Goal: Information Seeking & Learning: Check status

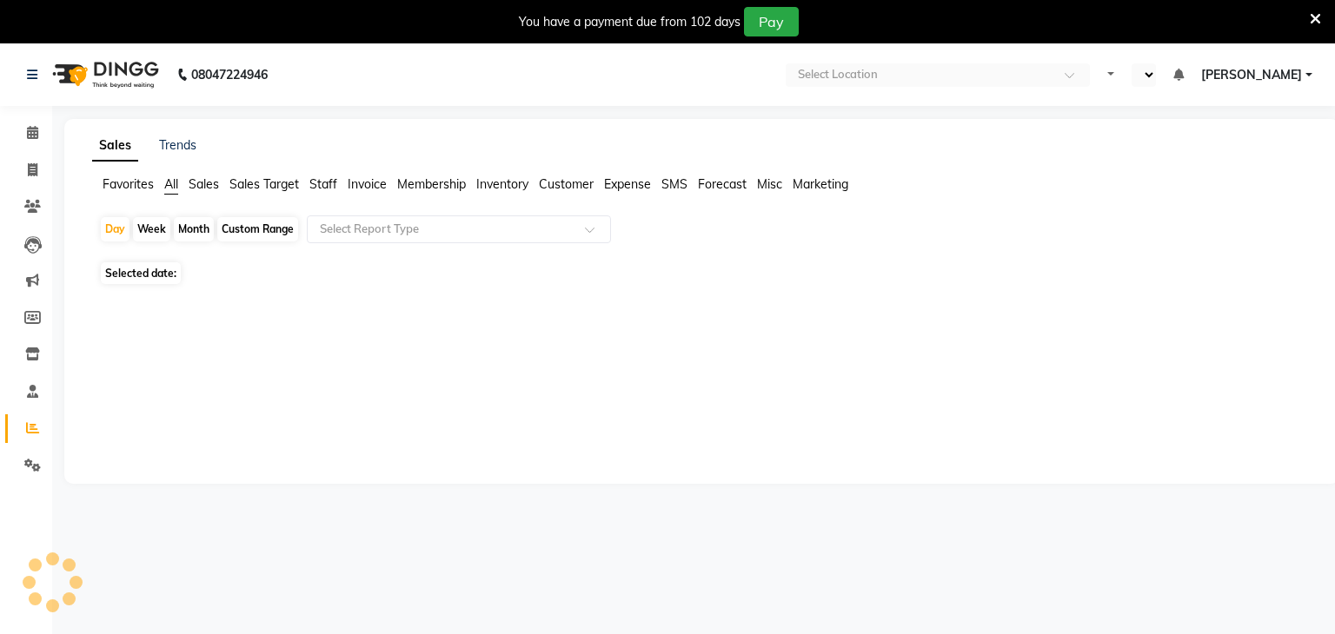
select select "en"
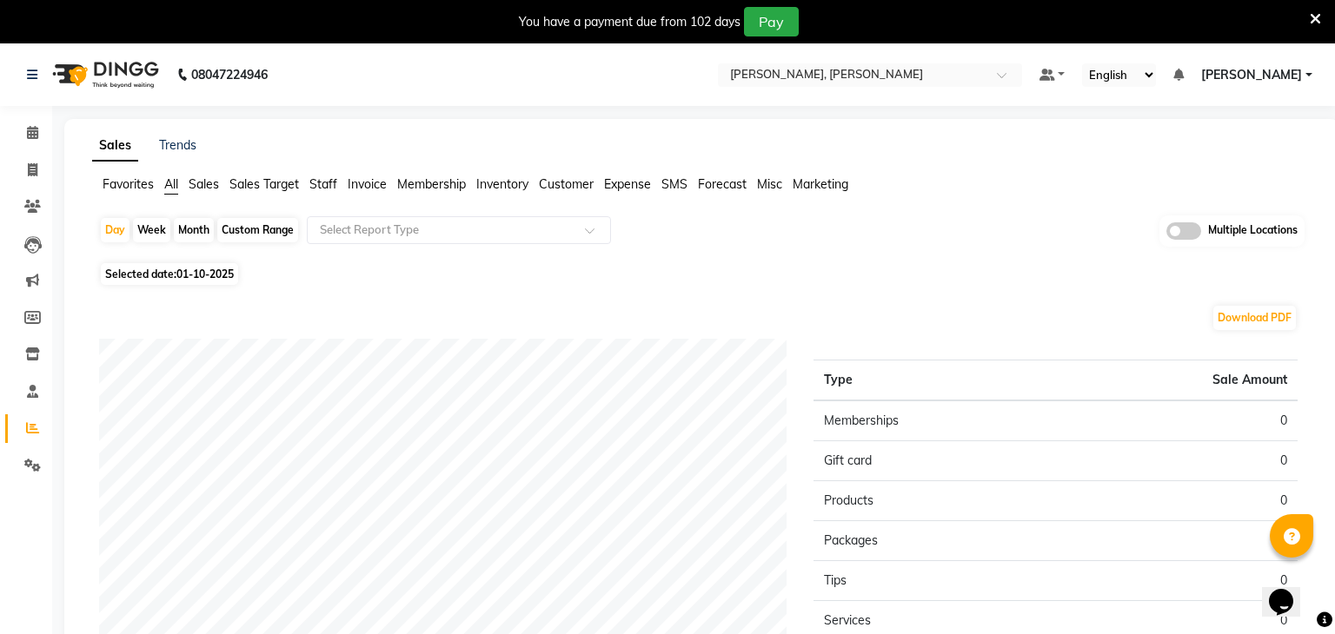
click at [939, 89] on nav "08047224946 Select Location × Sayaji Zivaya, Vijay Nagar Default Panel My Panel…" at bounding box center [667, 74] width 1335 height 63
click at [931, 86] on div "Select Location × Sayaji Zivaya, Vijay Nagar" at bounding box center [870, 74] width 304 height 23
click at [898, 76] on input "text" at bounding box center [852, 76] width 252 height 17
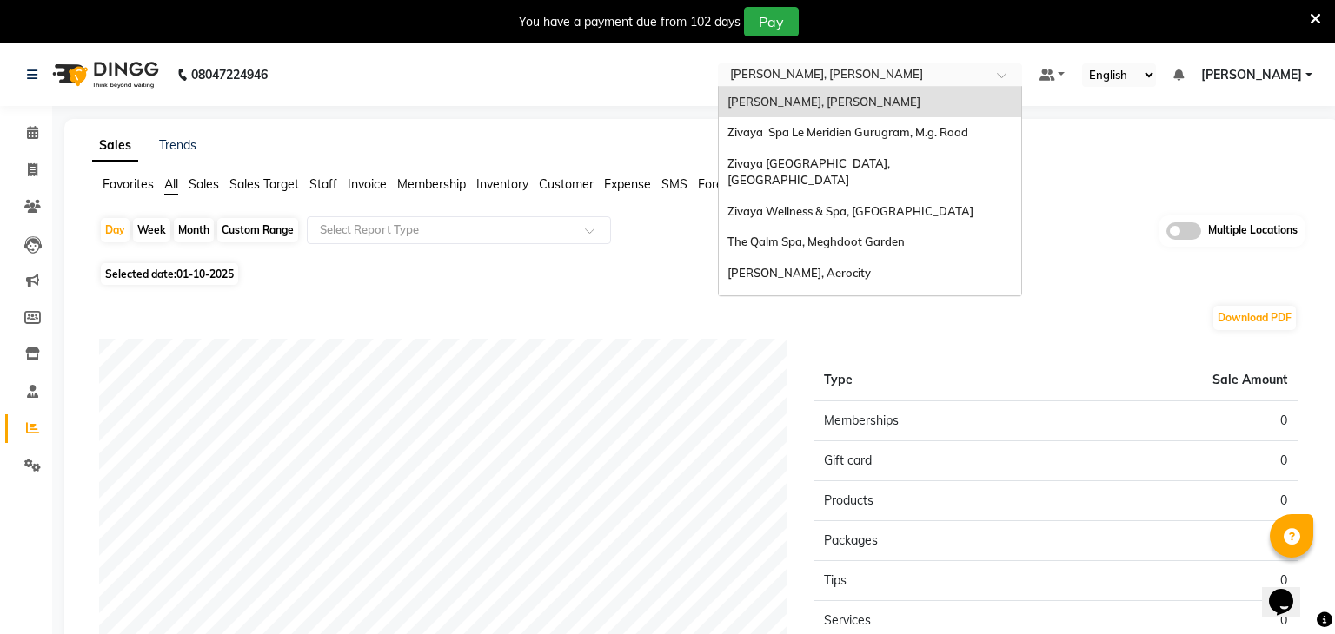
type input "1"
type input "q"
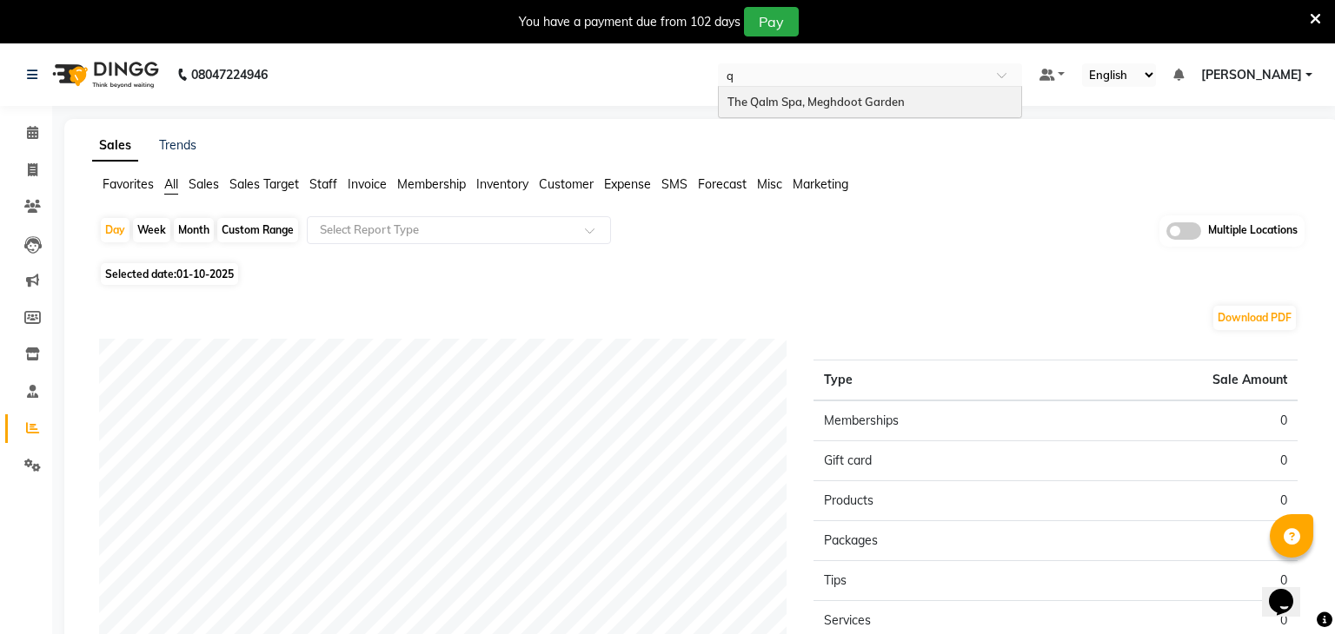
click at [892, 108] on span "The Qalm Spa, Meghdoot Garden" at bounding box center [815, 102] width 177 height 14
click at [213, 269] on span "01-10-2025" at bounding box center [204, 274] width 57 height 13
select select "10"
select select "2025"
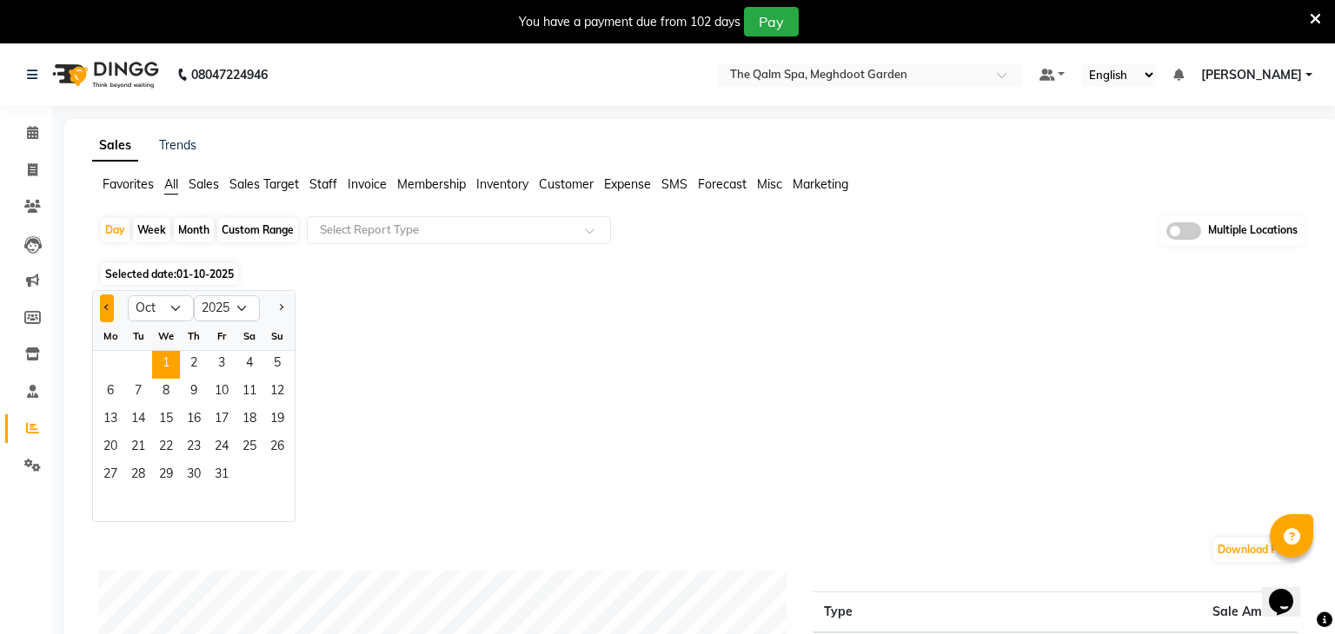
click at [110, 304] on button "Previous month" at bounding box center [107, 309] width 14 height 28
select select "9"
click at [145, 462] on span "30" at bounding box center [138, 476] width 28 height 28
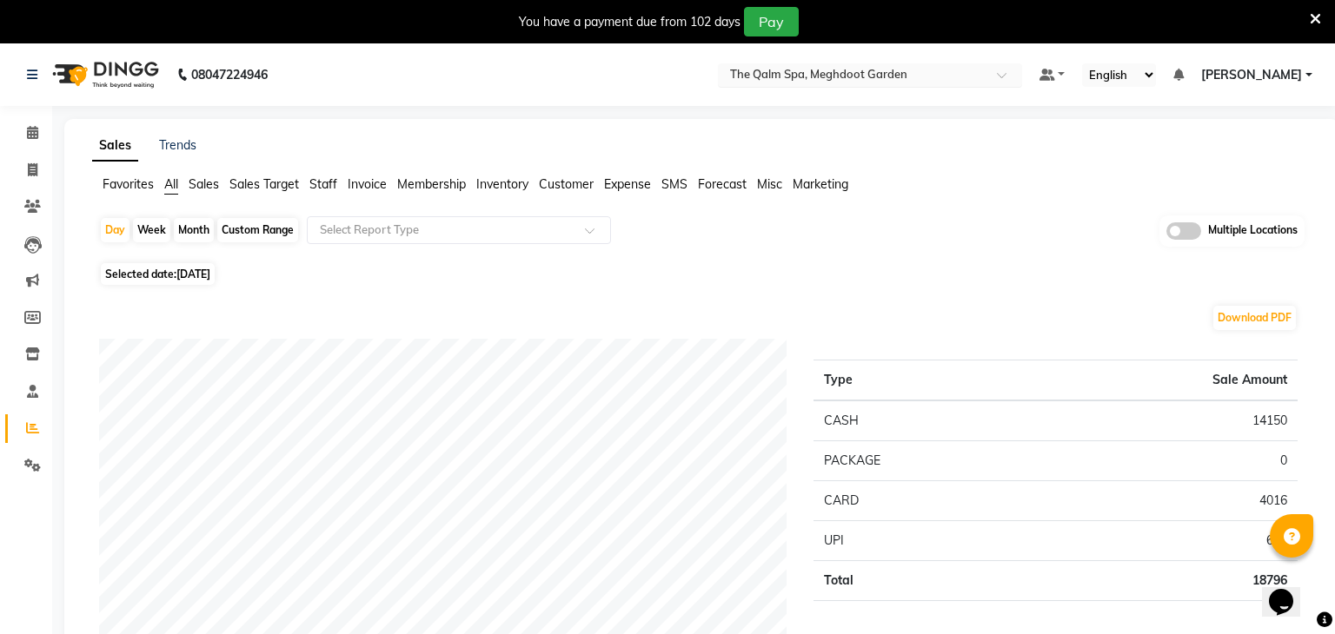
click at [826, 72] on input "text" at bounding box center [852, 76] width 252 height 17
type input "mum"
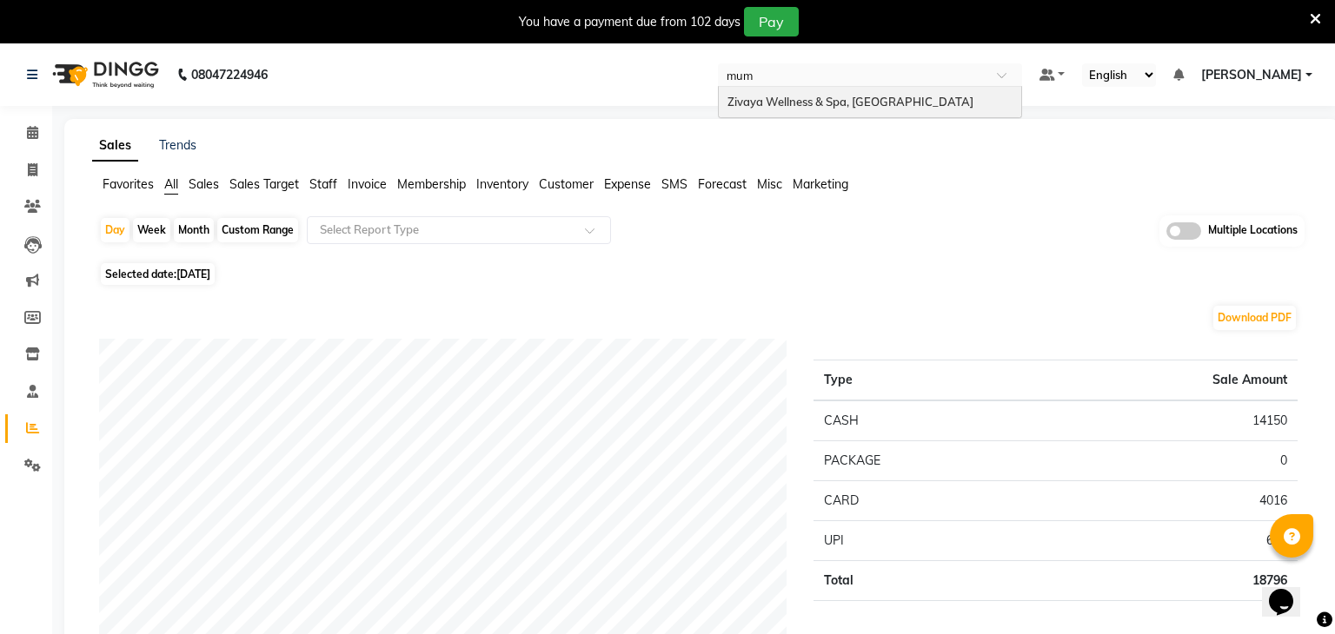
click at [859, 95] on span "Zivaya Wellness & Spa, [GEOGRAPHIC_DATA]" at bounding box center [850, 102] width 246 height 14
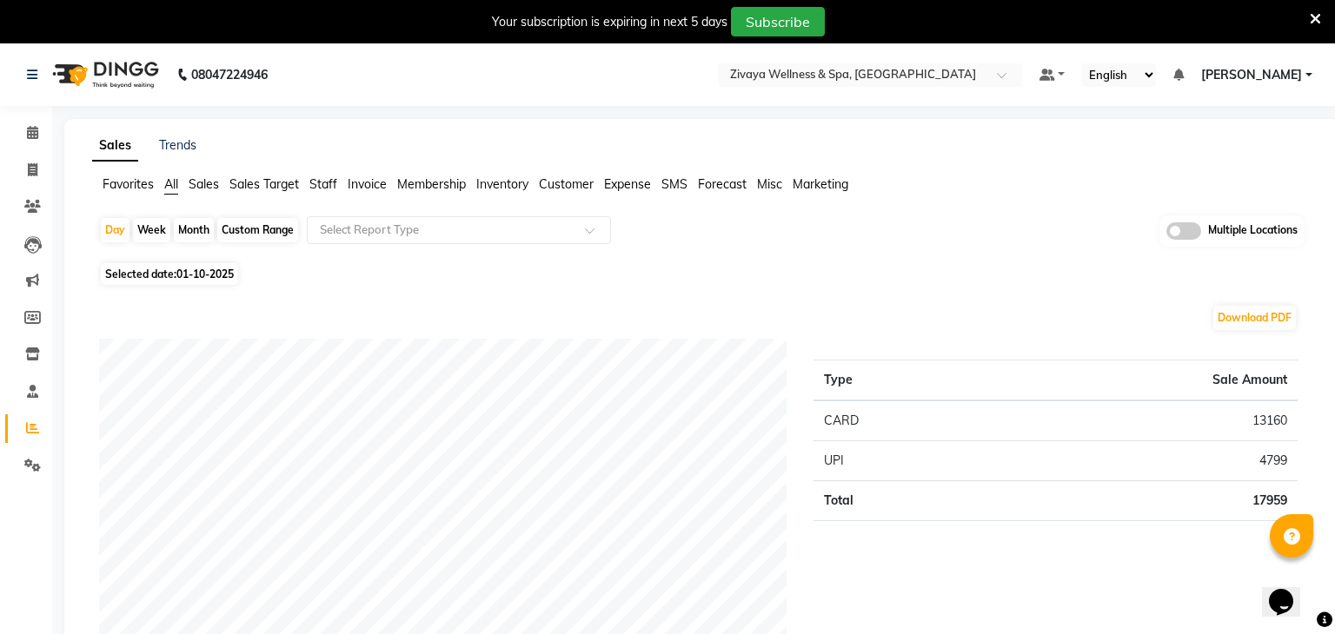
click at [178, 268] on span "01-10-2025" at bounding box center [204, 274] width 57 height 13
select select "10"
select select "2025"
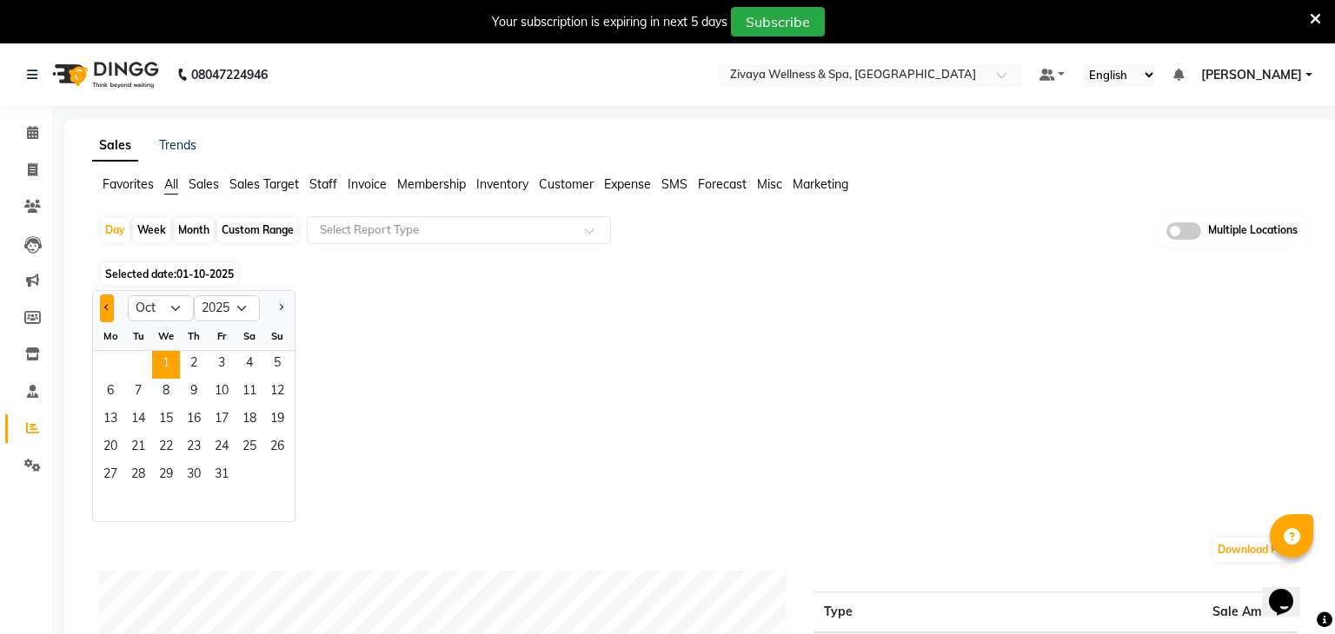
click at [109, 316] on button "Previous month" at bounding box center [107, 309] width 14 height 28
select select "9"
click at [136, 467] on span "30" at bounding box center [138, 476] width 28 height 28
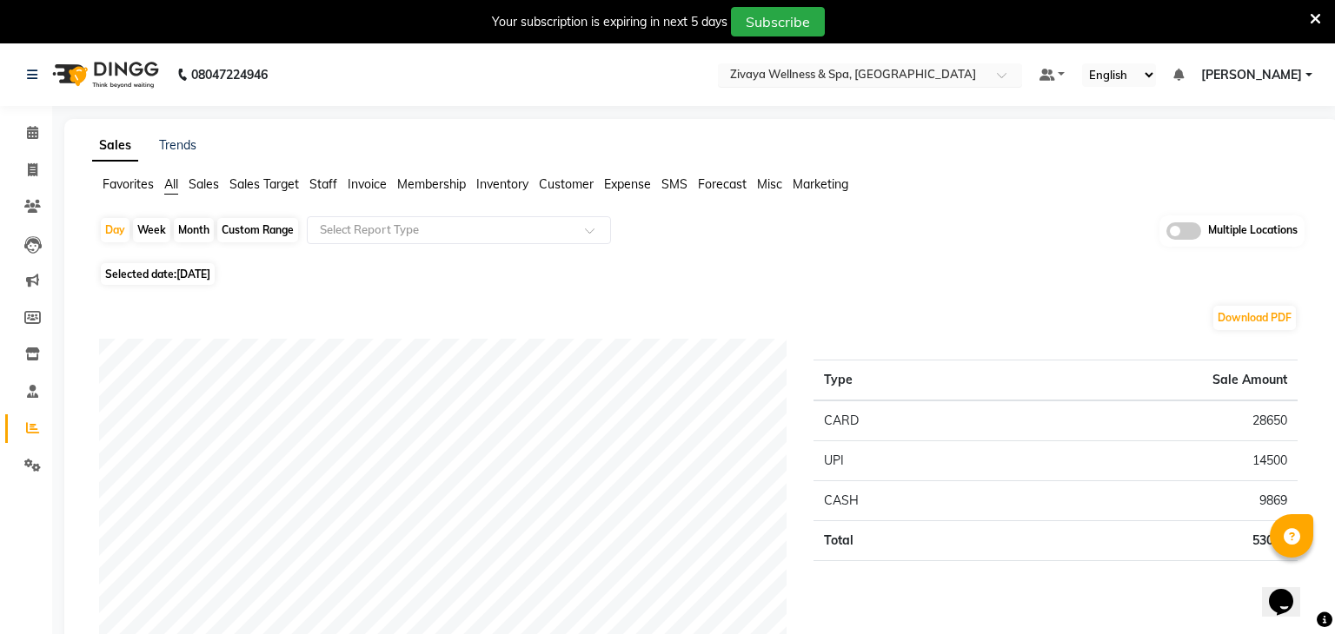
click at [860, 76] on input "text" at bounding box center [852, 76] width 252 height 17
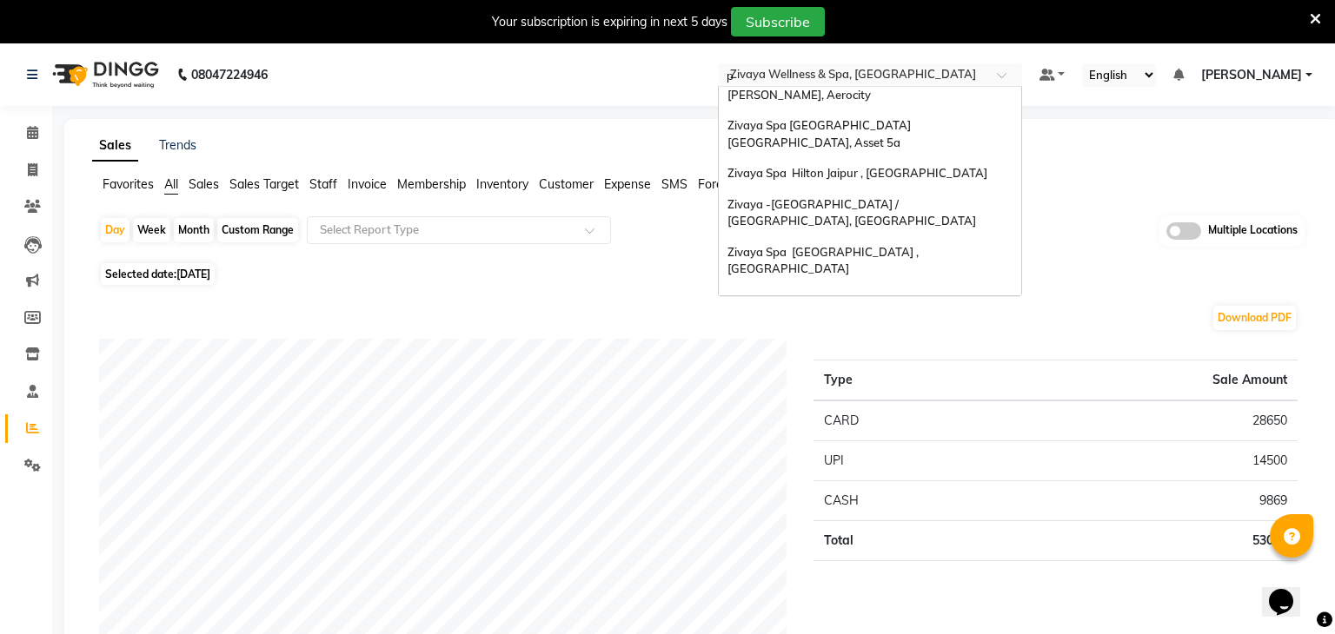
scroll to position [38, 0]
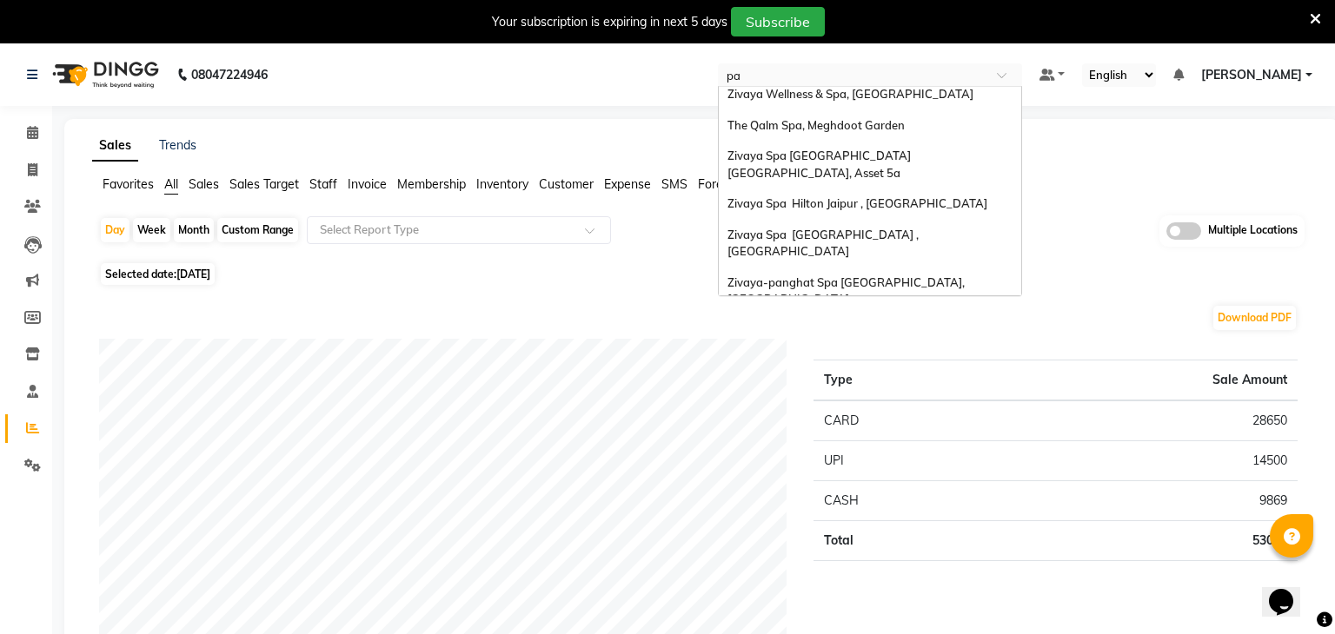
type input "pan"
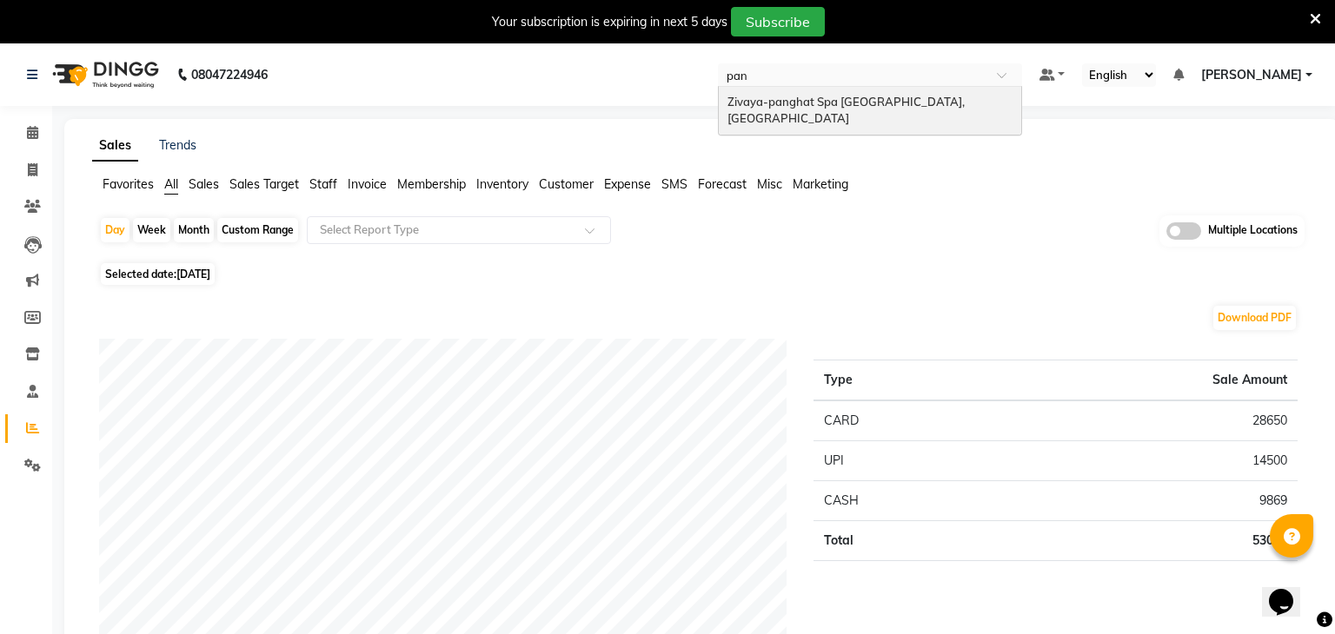
click at [861, 96] on span "Zivaya-panghat Spa [GEOGRAPHIC_DATA], [GEOGRAPHIC_DATA]" at bounding box center [847, 110] width 240 height 31
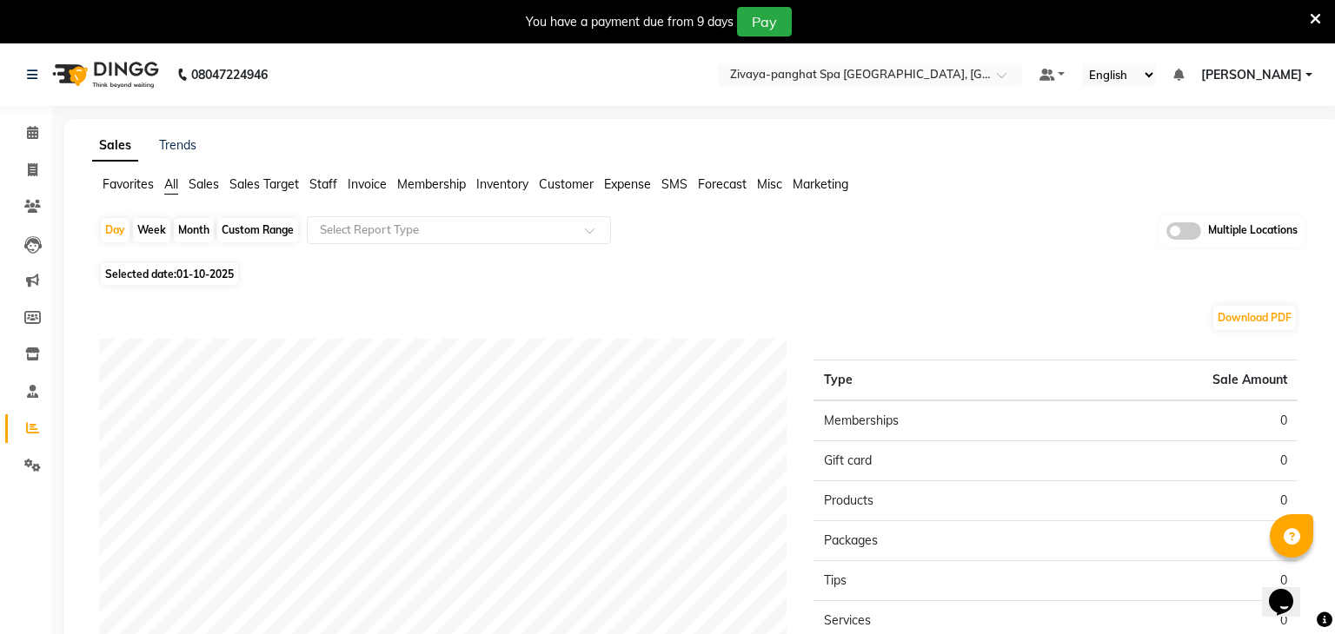
click at [193, 282] on span "Selected date: 01-10-2025" at bounding box center [169, 274] width 137 height 22
select select "10"
select select "2025"
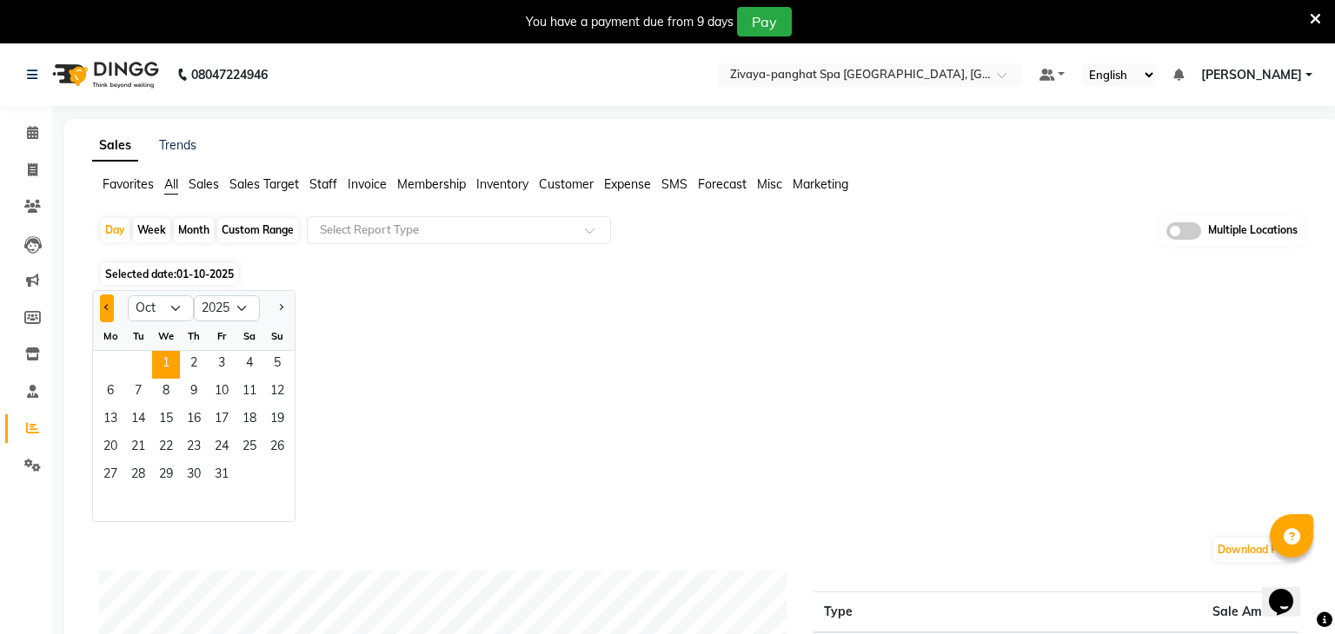
click at [109, 314] on button "Previous month" at bounding box center [107, 309] width 14 height 28
select select "9"
click at [127, 470] on span "30" at bounding box center [138, 476] width 28 height 28
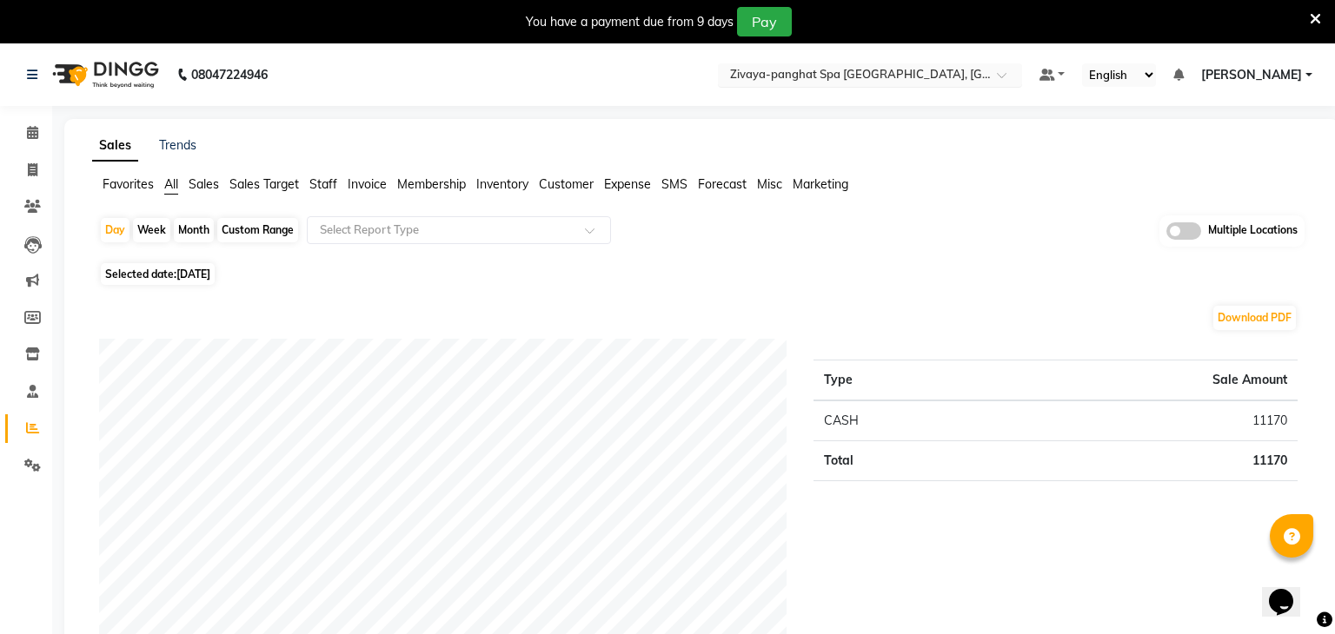
click at [915, 71] on input "text" at bounding box center [852, 76] width 252 height 17
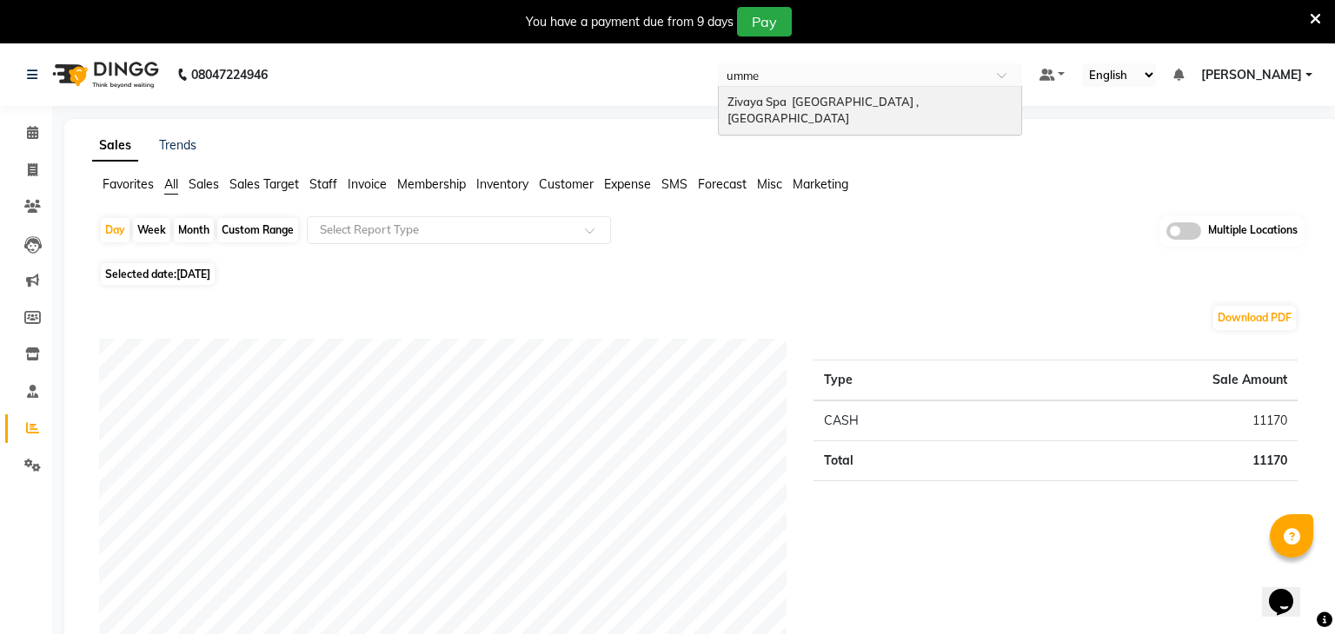
type input "ummed"
click at [906, 92] on div "Zivaya Spa [GEOGRAPHIC_DATA] , [GEOGRAPHIC_DATA]" at bounding box center [870, 111] width 302 height 48
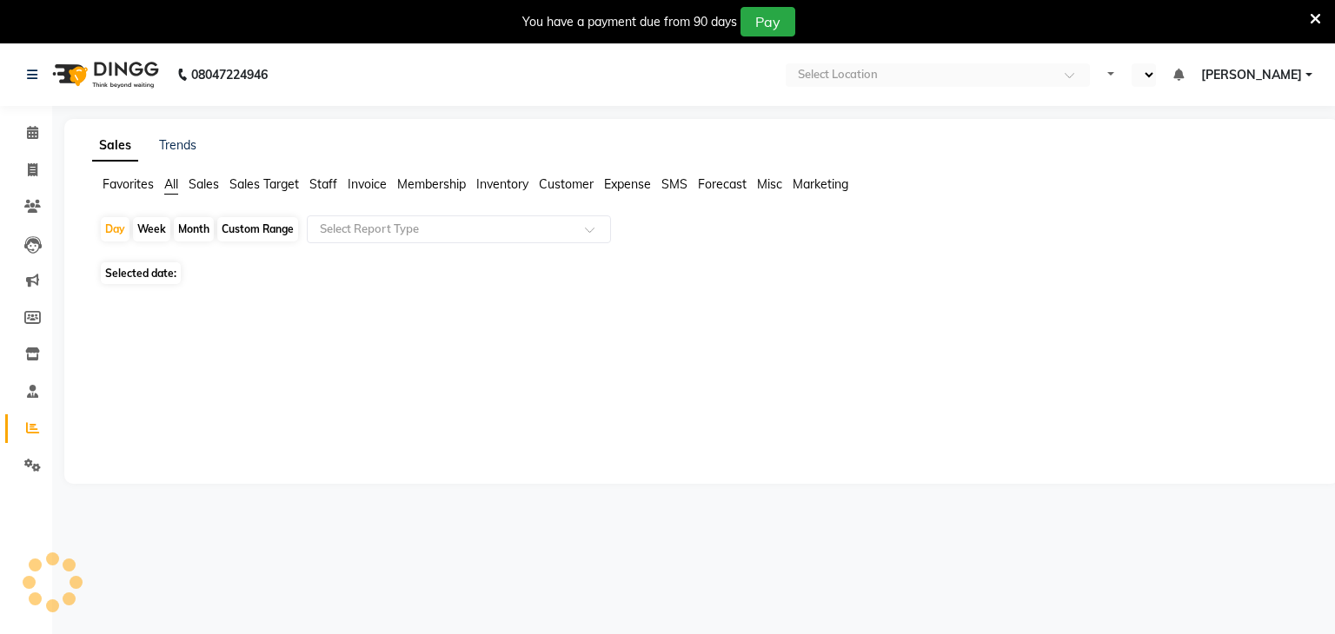
select select "en"
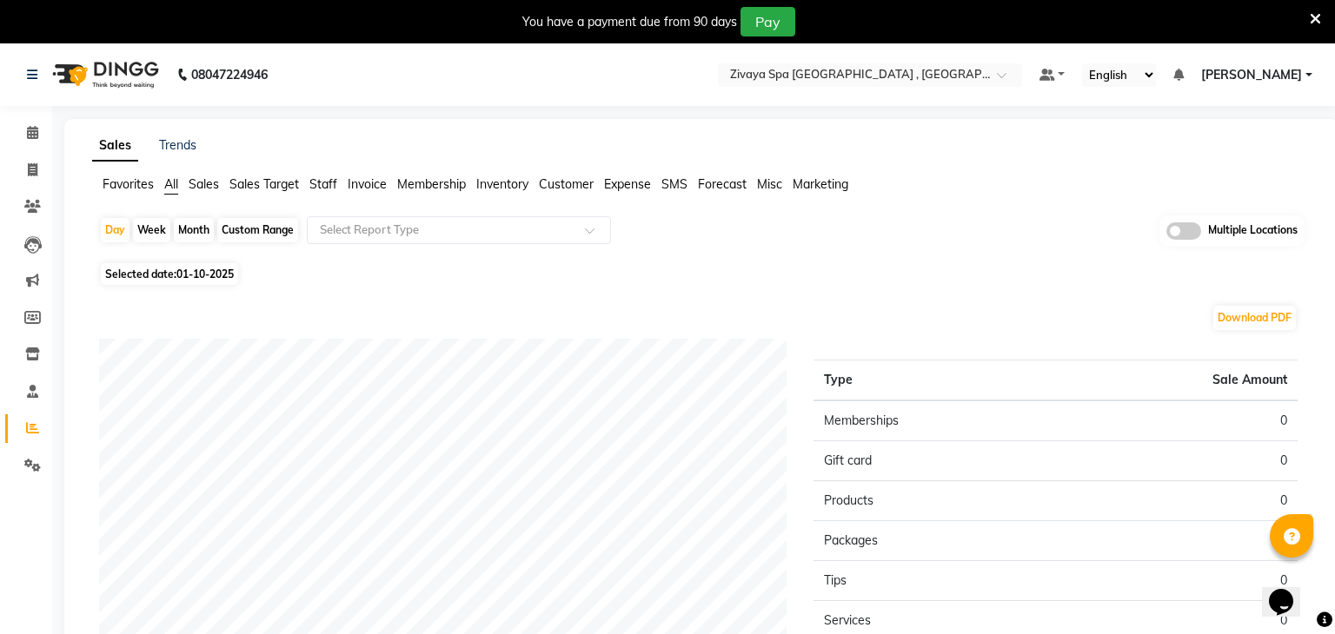
click at [223, 271] on span "01-10-2025" at bounding box center [204, 274] width 57 height 13
select select "10"
select select "2025"
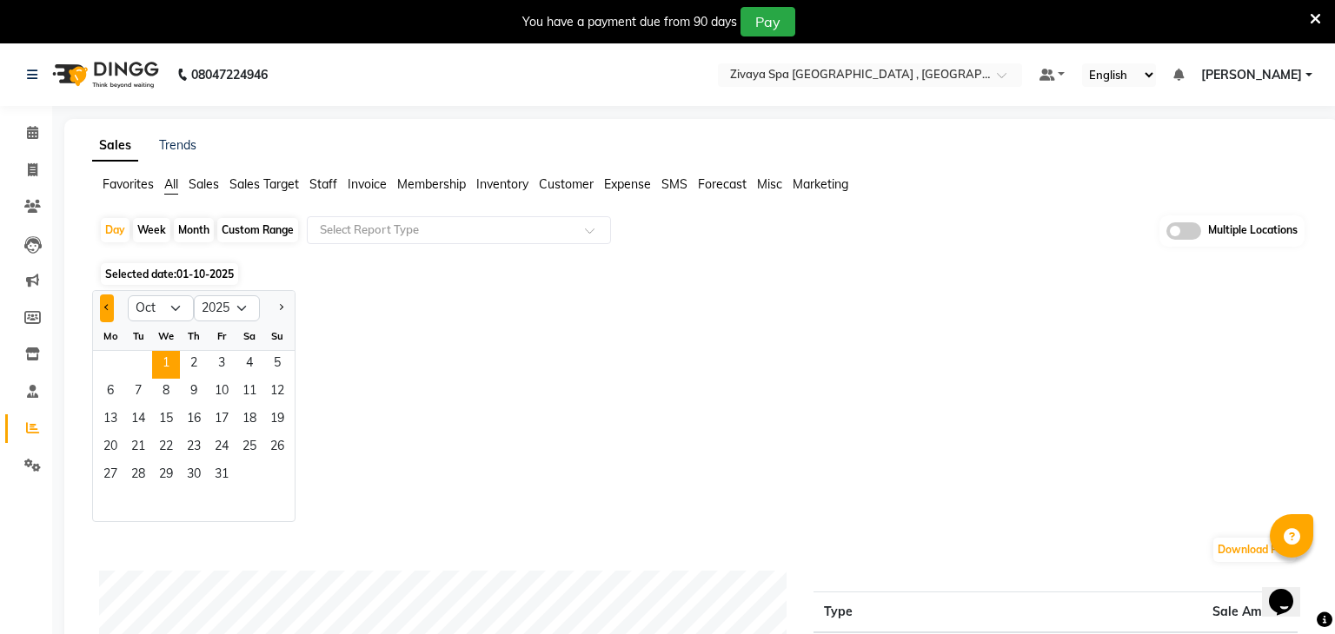
click at [100, 303] on button "Previous month" at bounding box center [107, 309] width 14 height 28
select select "9"
click at [130, 467] on span "30" at bounding box center [138, 476] width 28 height 28
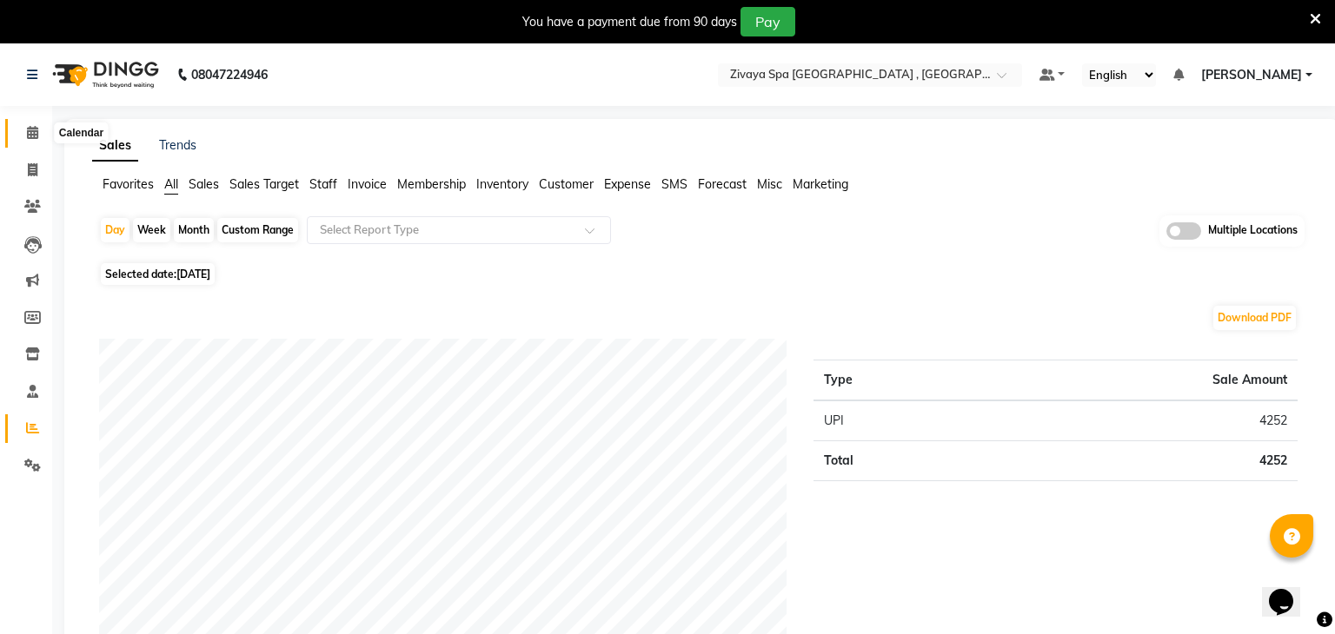
click at [30, 137] on icon at bounding box center [32, 132] width 11 height 13
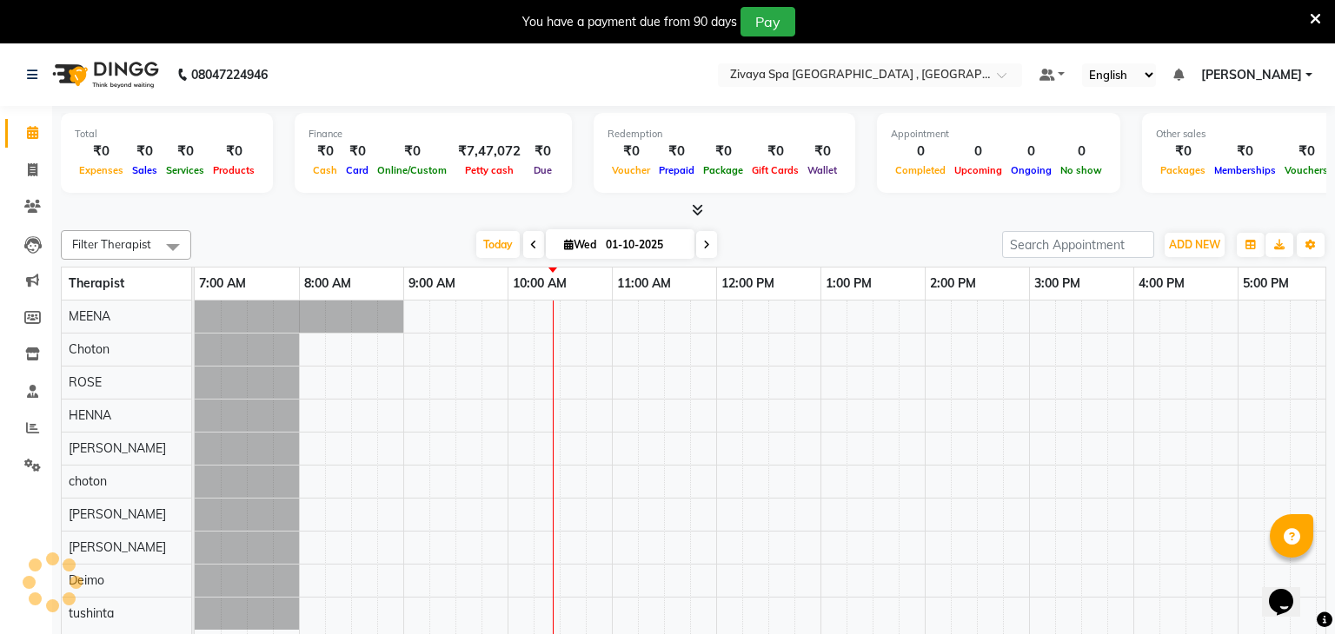
scroll to position [0, 313]
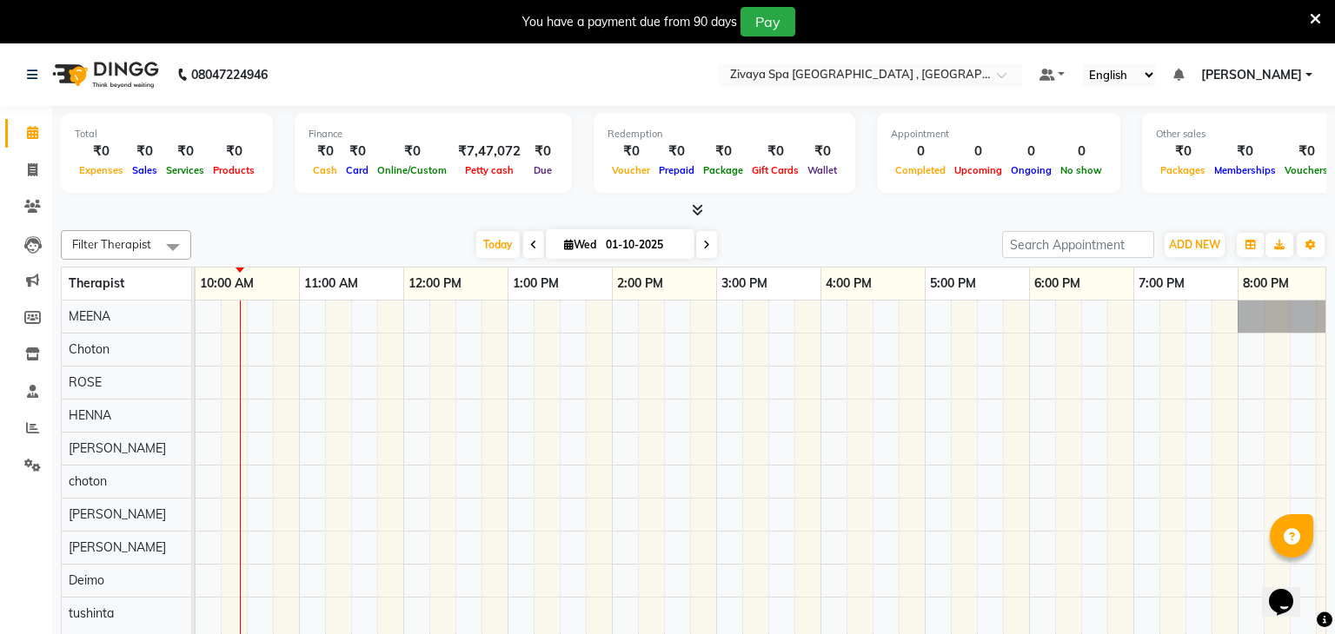
click at [527, 251] on span at bounding box center [533, 244] width 21 height 27
type input "[DATE]"
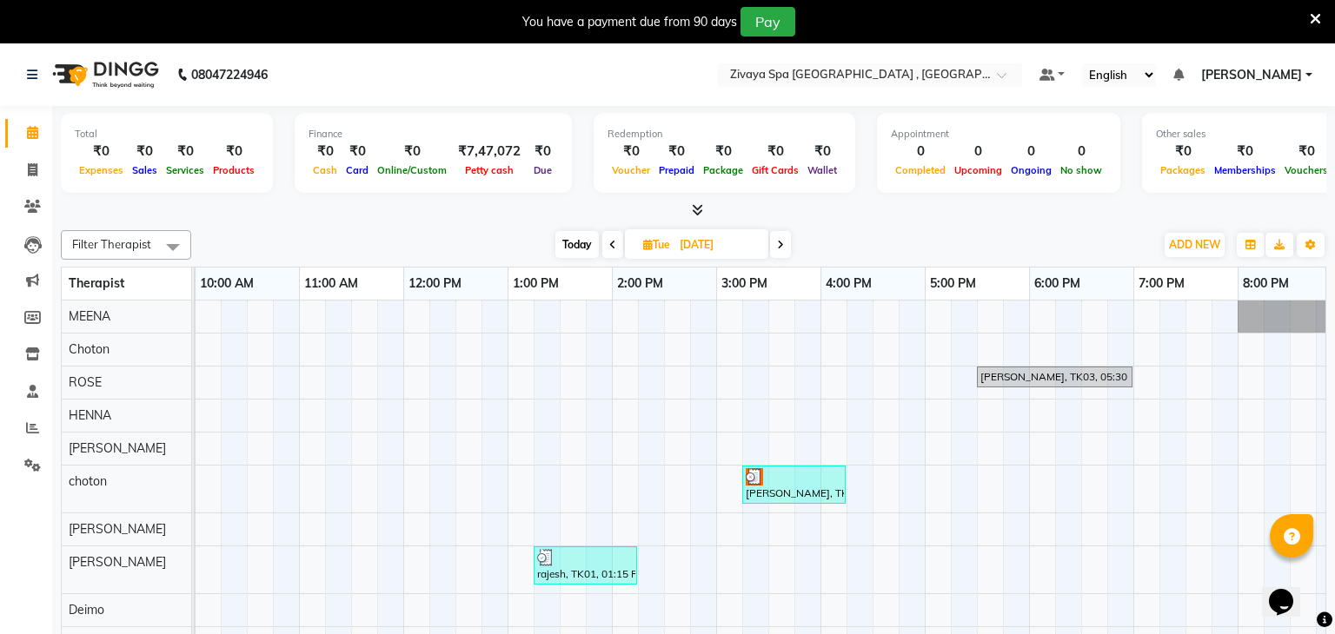
scroll to position [43, 0]
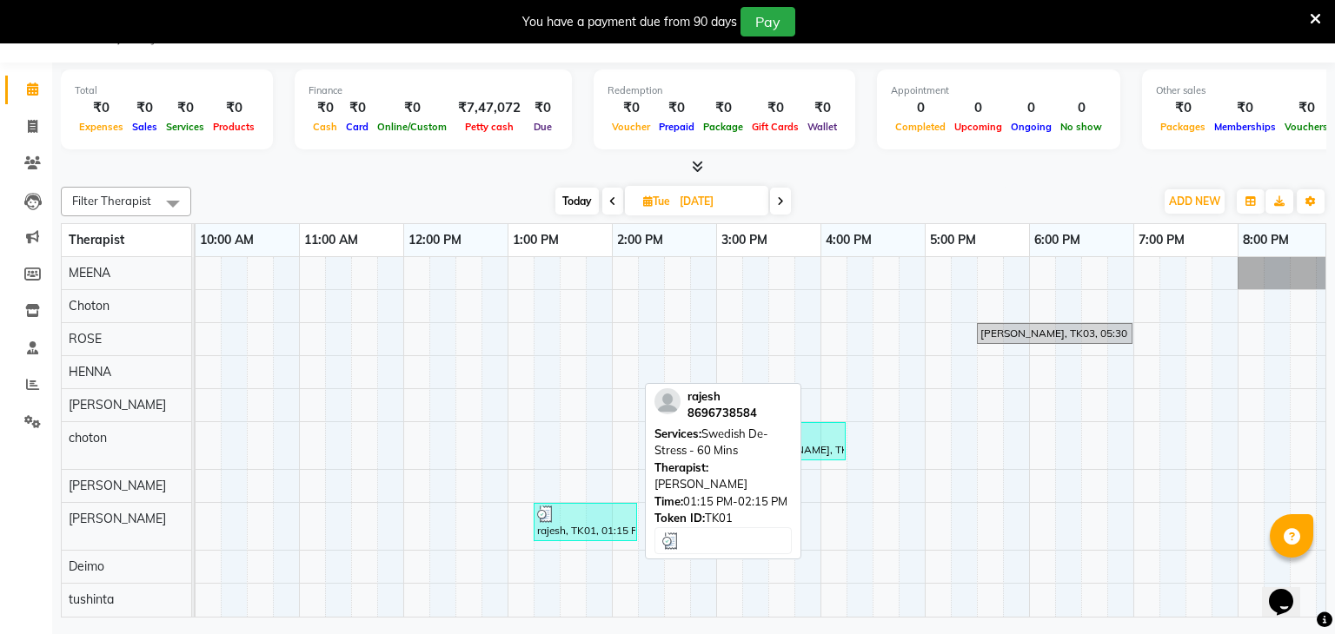
click at [563, 526] on div "rajesh, TK01, 01:15 PM-02:15 PM, Swedish De-Stress - 60 Mins" at bounding box center [585, 522] width 100 height 33
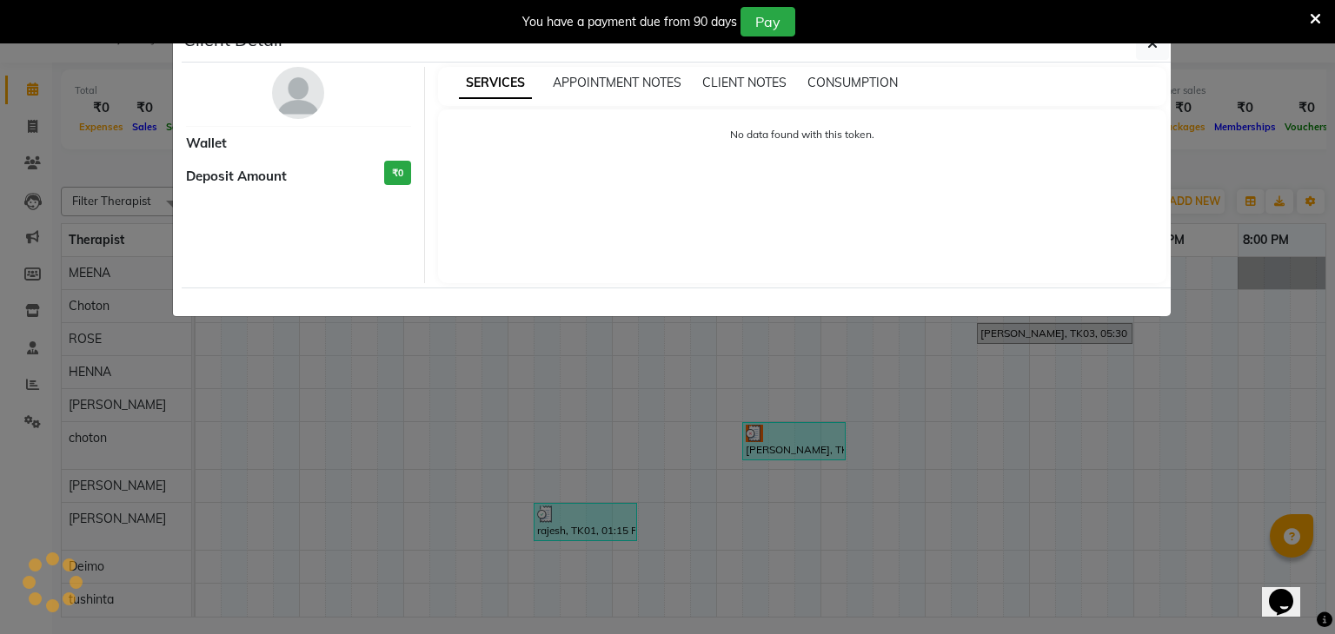
select select "3"
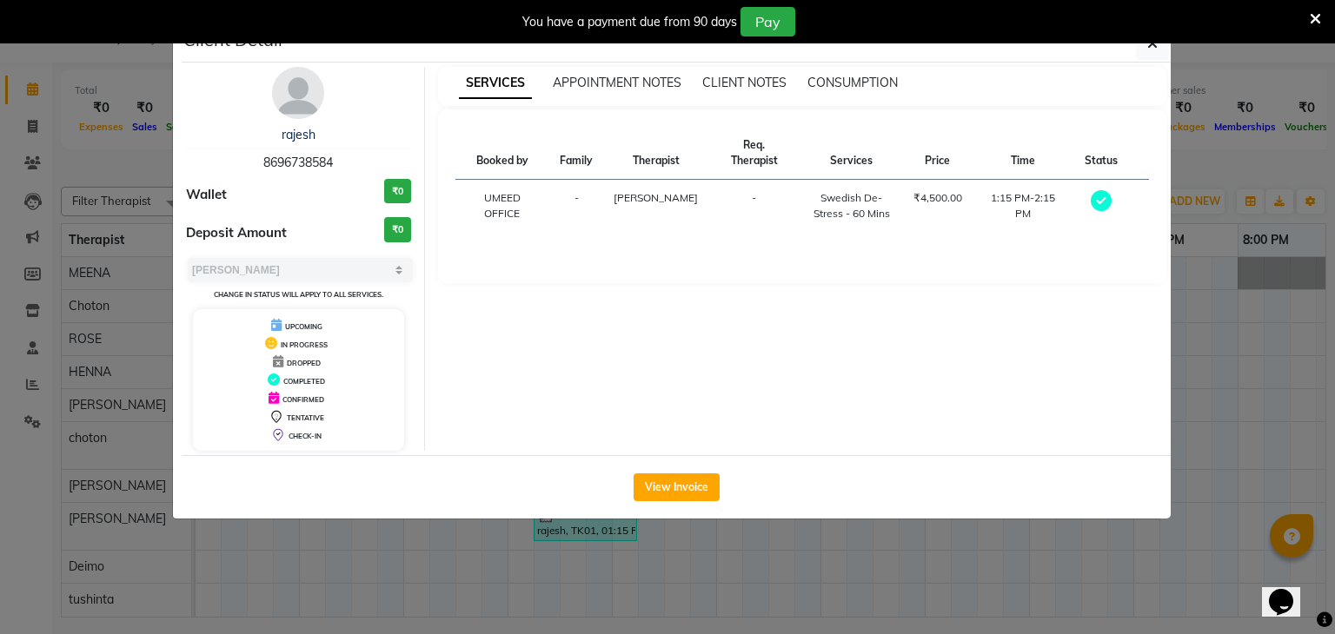
click at [1226, 251] on ngb-modal-window "Client Detail rajesh 8696738584 Wallet ₹0 Deposit Amount ₹0 Select MARK DONE UP…" at bounding box center [667, 317] width 1335 height 634
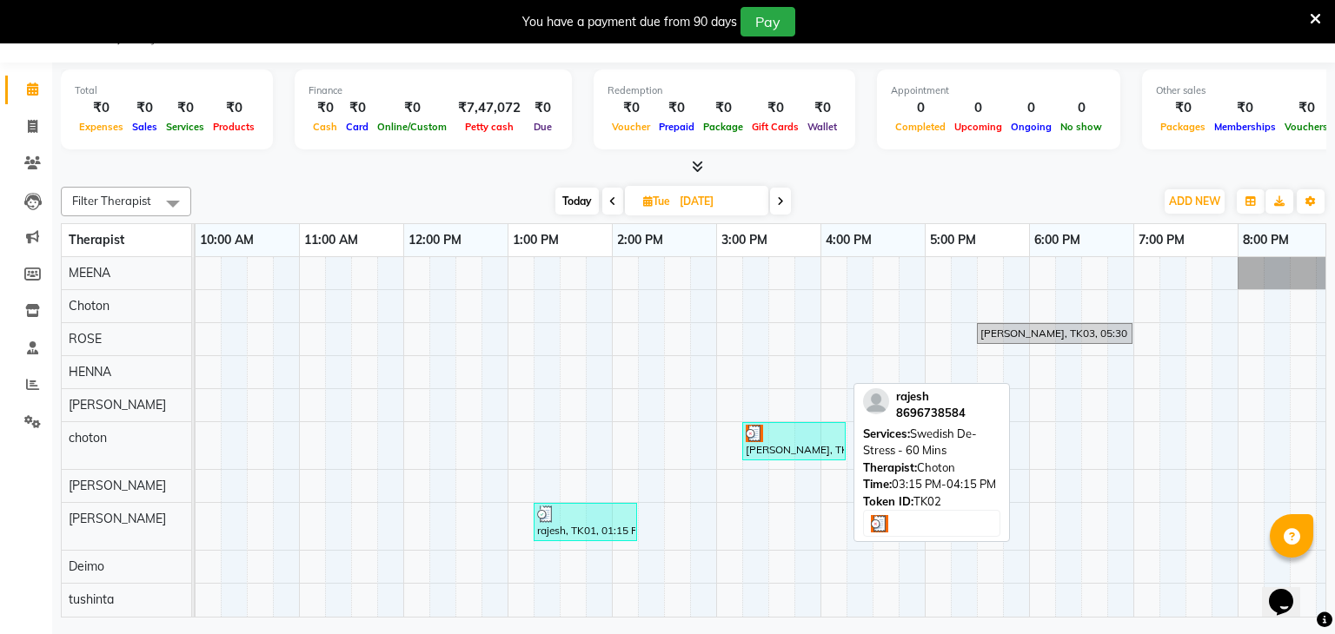
click at [800, 451] on div "rajesh, TK02, 03:15 PM-04:15 PM, Swedish De-Stress - 60 Mins" at bounding box center [794, 441] width 100 height 33
select select "3"
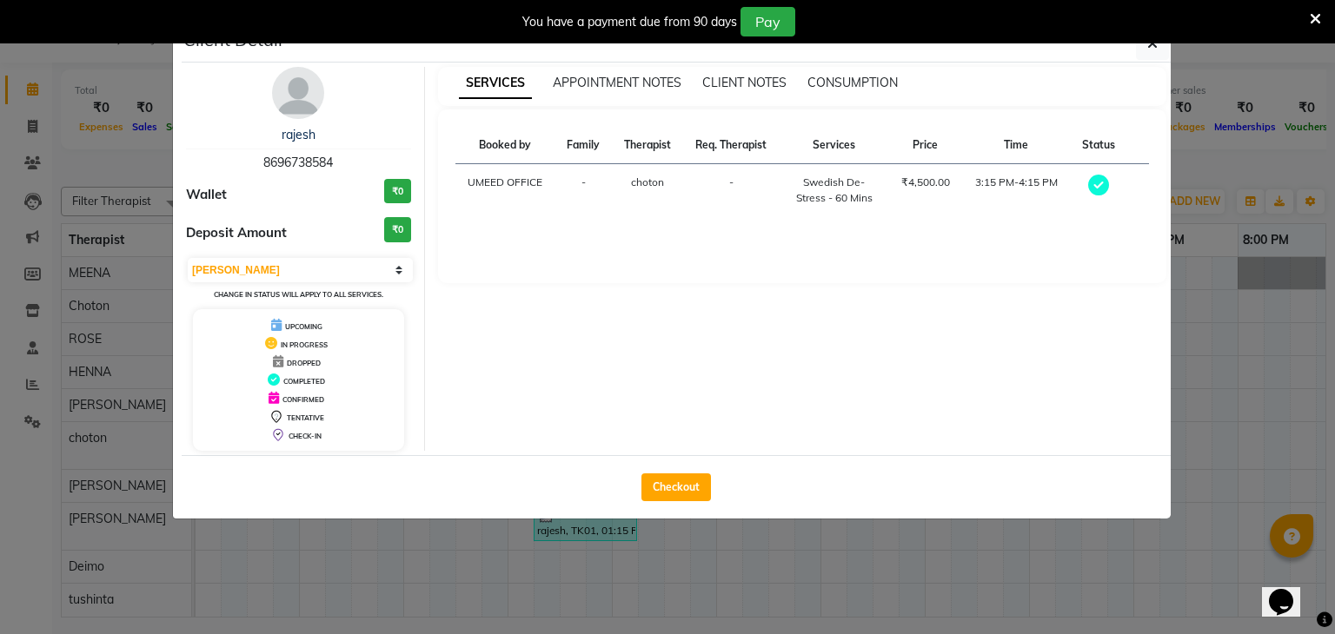
click at [1309, 395] on ngb-modal-window "Client Detail rajesh 8696738584 Wallet ₹0 Deposit Amount ₹0 Select MARK DONE UP…" at bounding box center [667, 317] width 1335 height 634
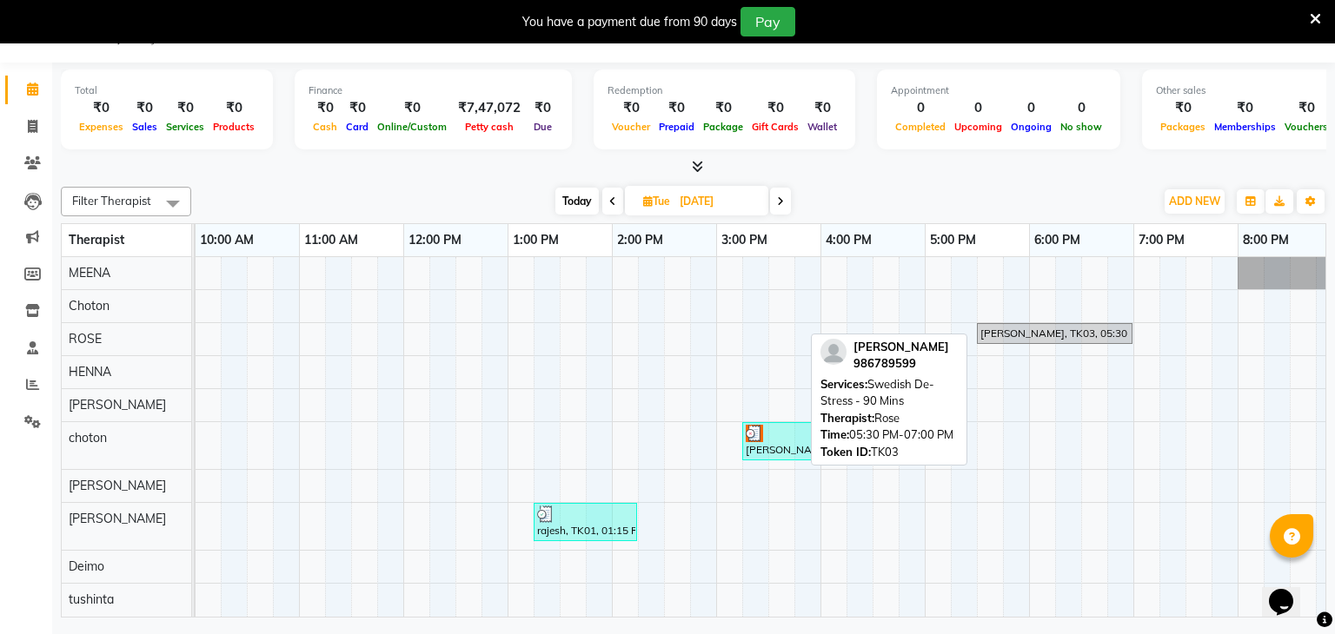
click at [1050, 326] on div "JAI BHAUDT, TK03, 05:30 PM-07:00 PM, Swedish De-Stress - 90 Mins" at bounding box center [1054, 334] width 152 height 16
select select "3"
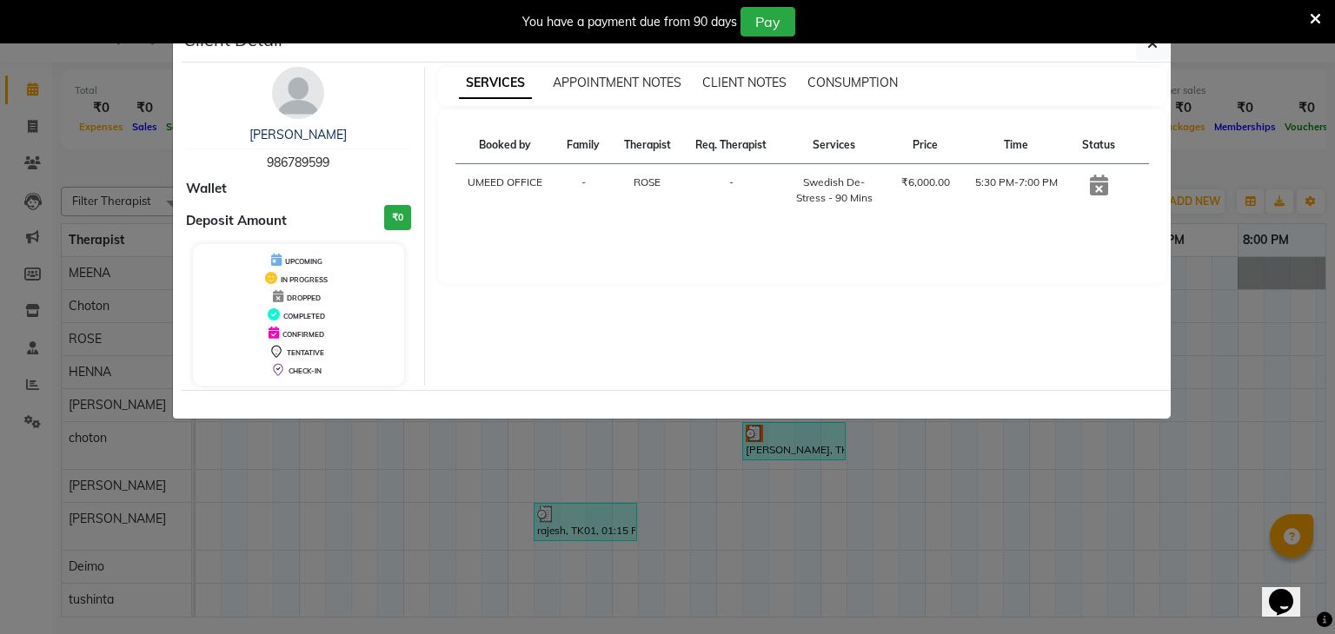
click at [1219, 335] on ngb-modal-window "Client Detail JAI BHAUDT 986789599 Wallet Deposit Amount ₹0 UPCOMING IN PROGRES…" at bounding box center [667, 317] width 1335 height 634
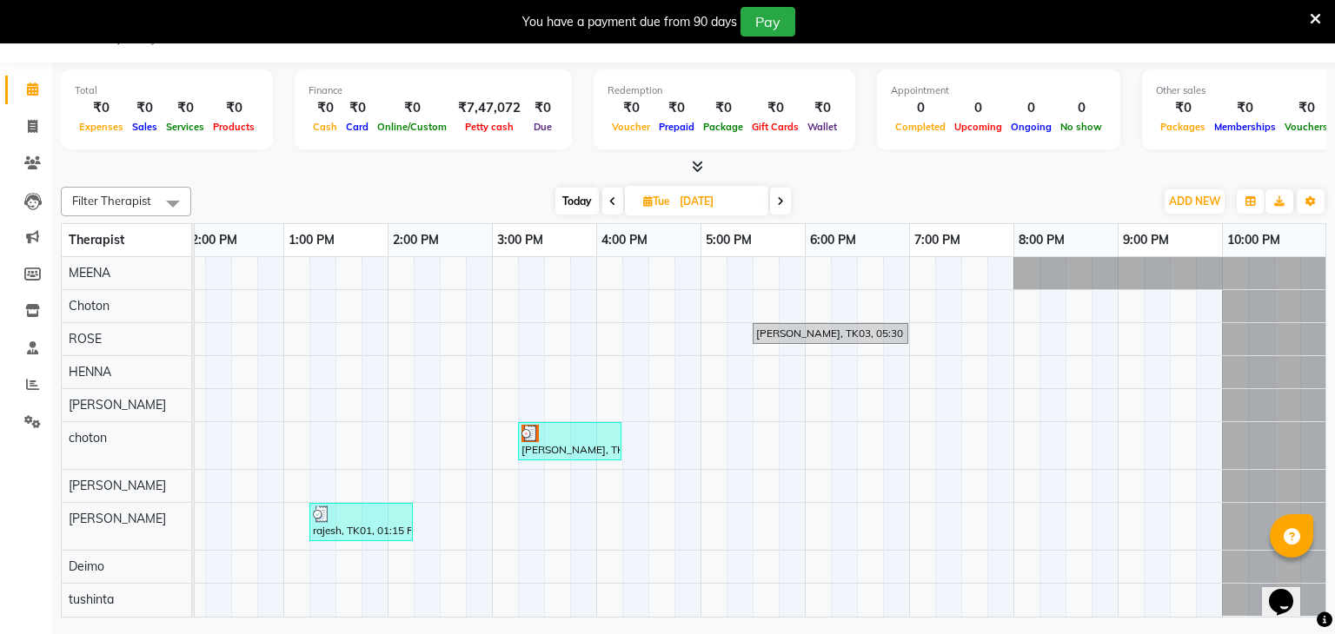
scroll to position [0, 0]
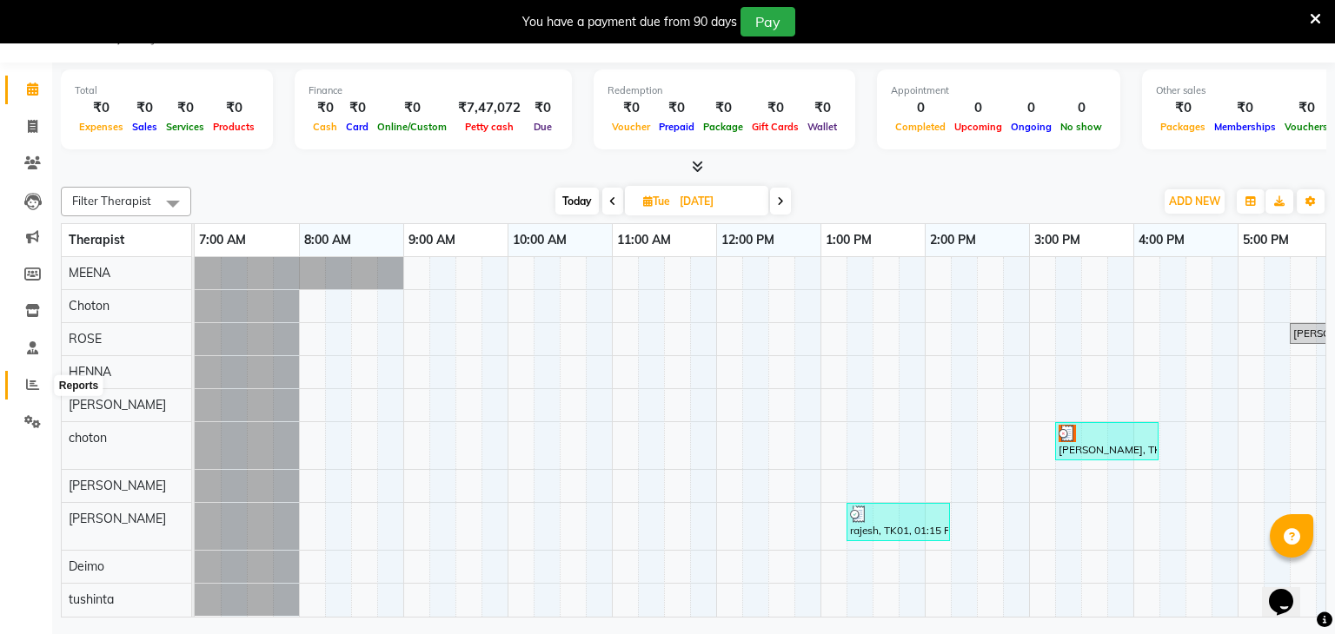
click at [38, 378] on icon at bounding box center [32, 384] width 13 height 13
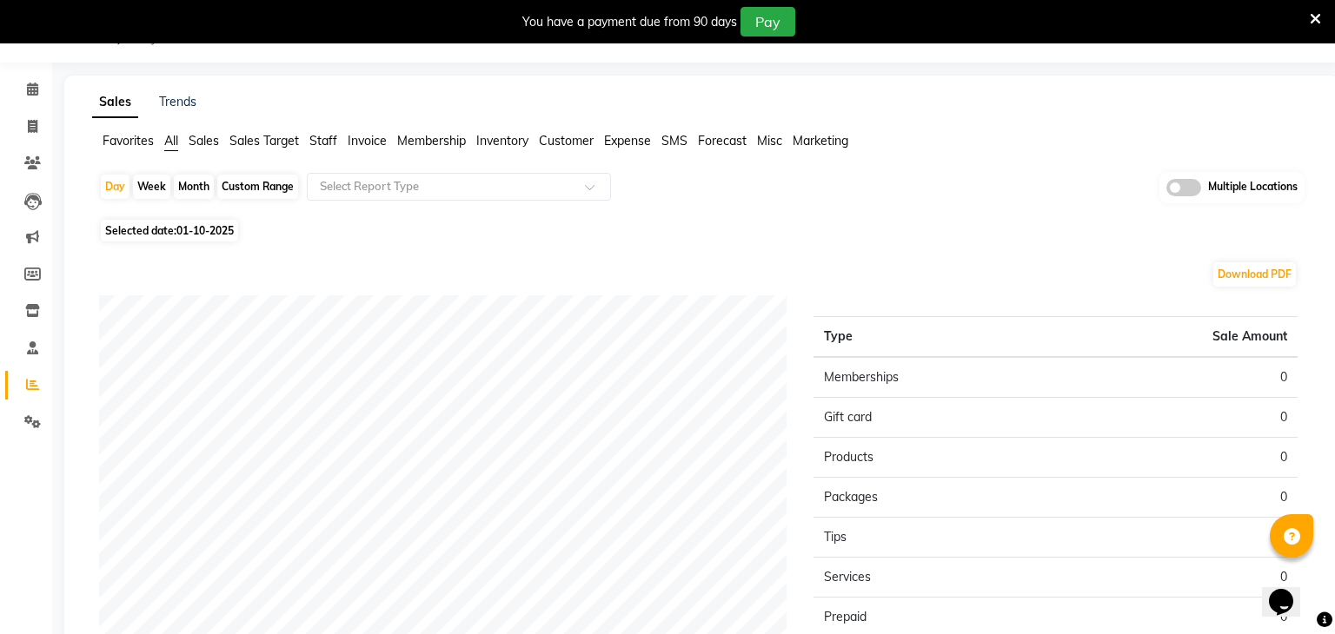
click at [208, 225] on span "01-10-2025" at bounding box center [204, 230] width 57 height 13
select select "10"
select select "2025"
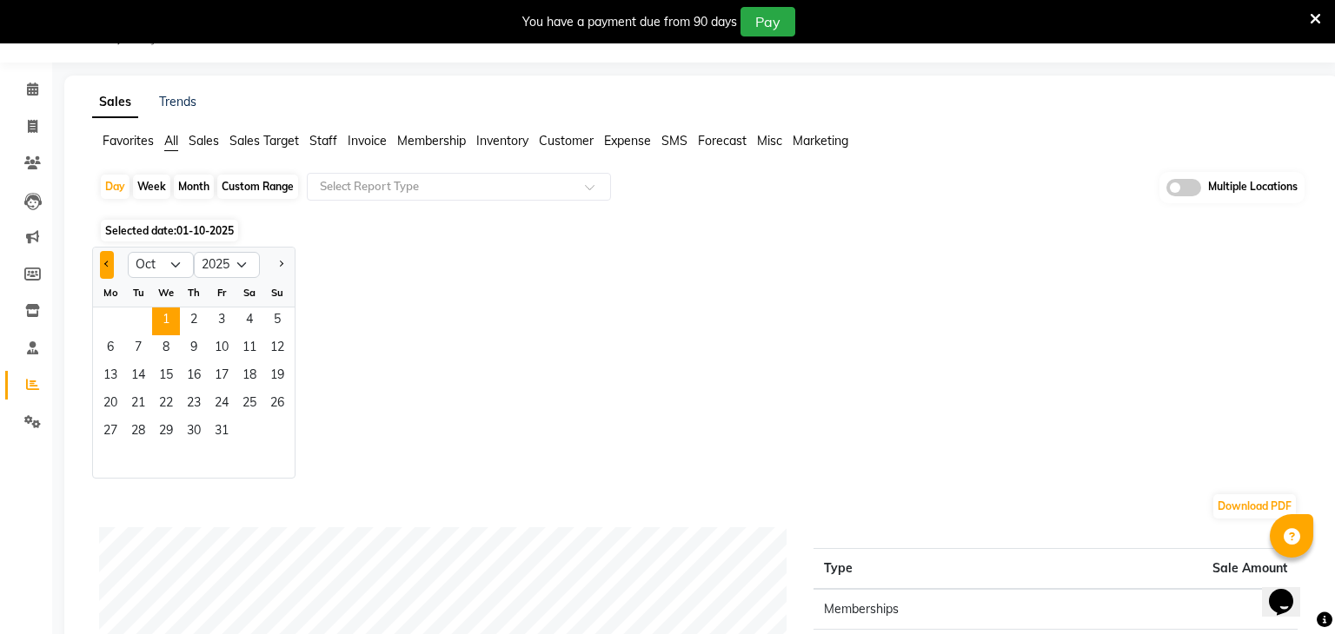
click at [113, 266] on button "Previous month" at bounding box center [107, 265] width 14 height 28
select select "9"
click at [141, 435] on span "30" at bounding box center [138, 433] width 28 height 28
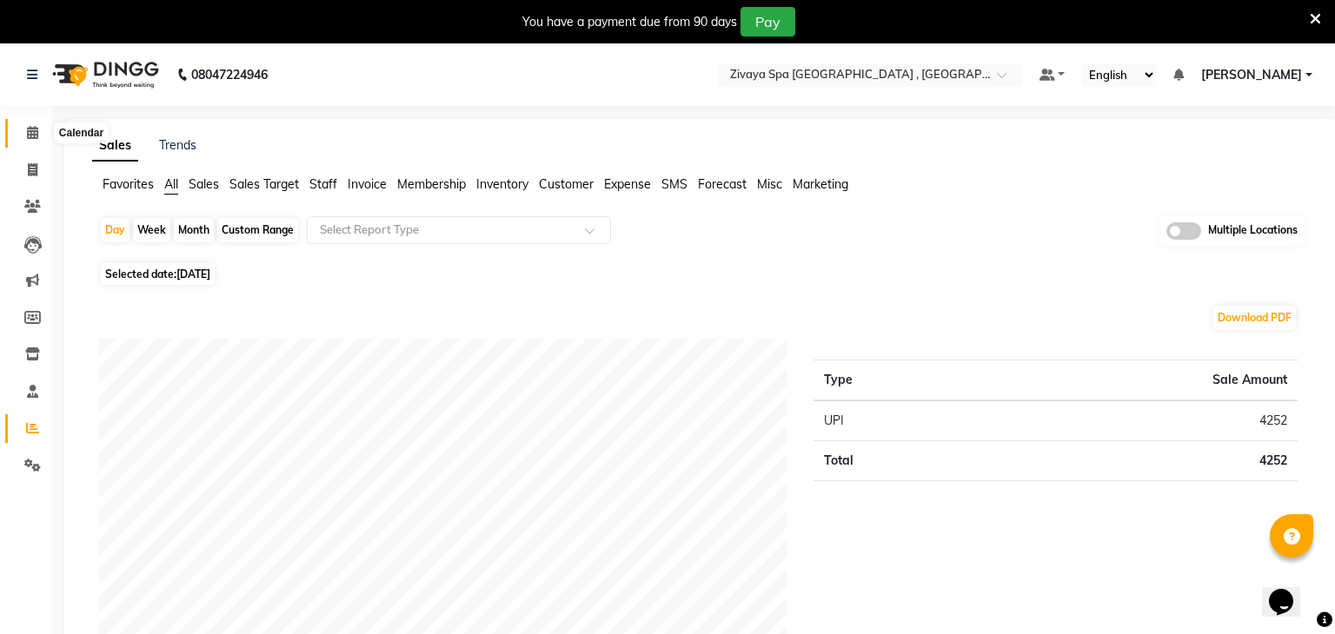
click at [28, 134] on icon at bounding box center [32, 132] width 11 height 13
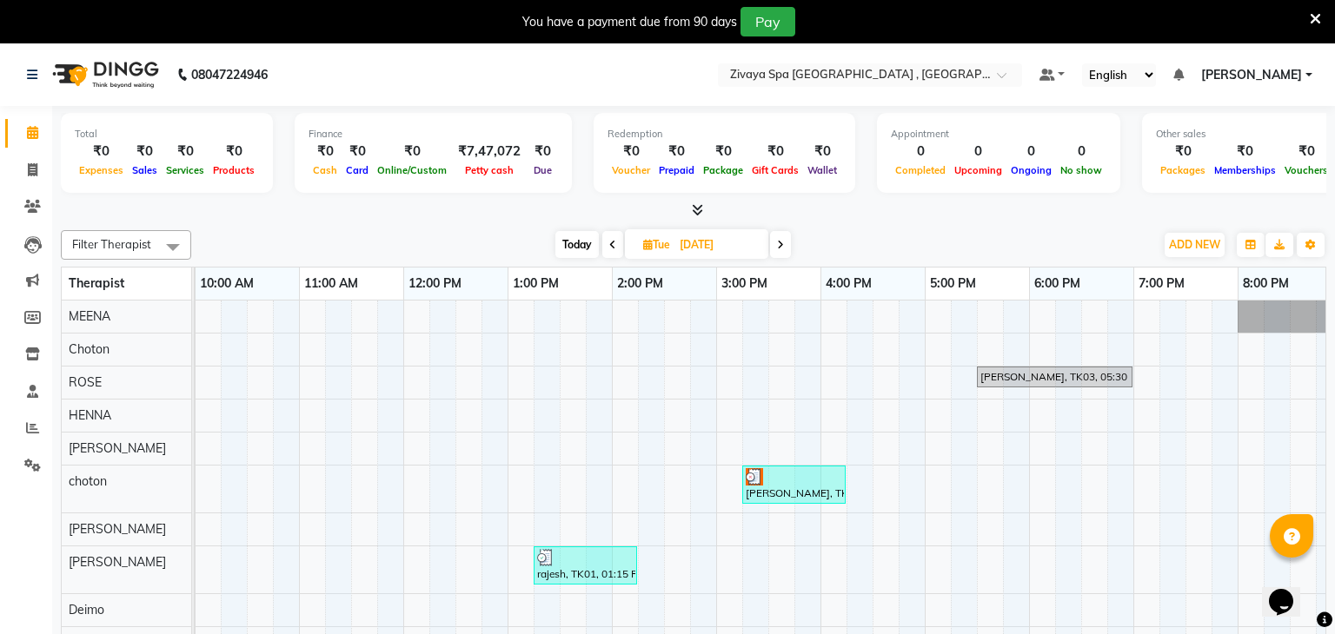
scroll to position [43, 0]
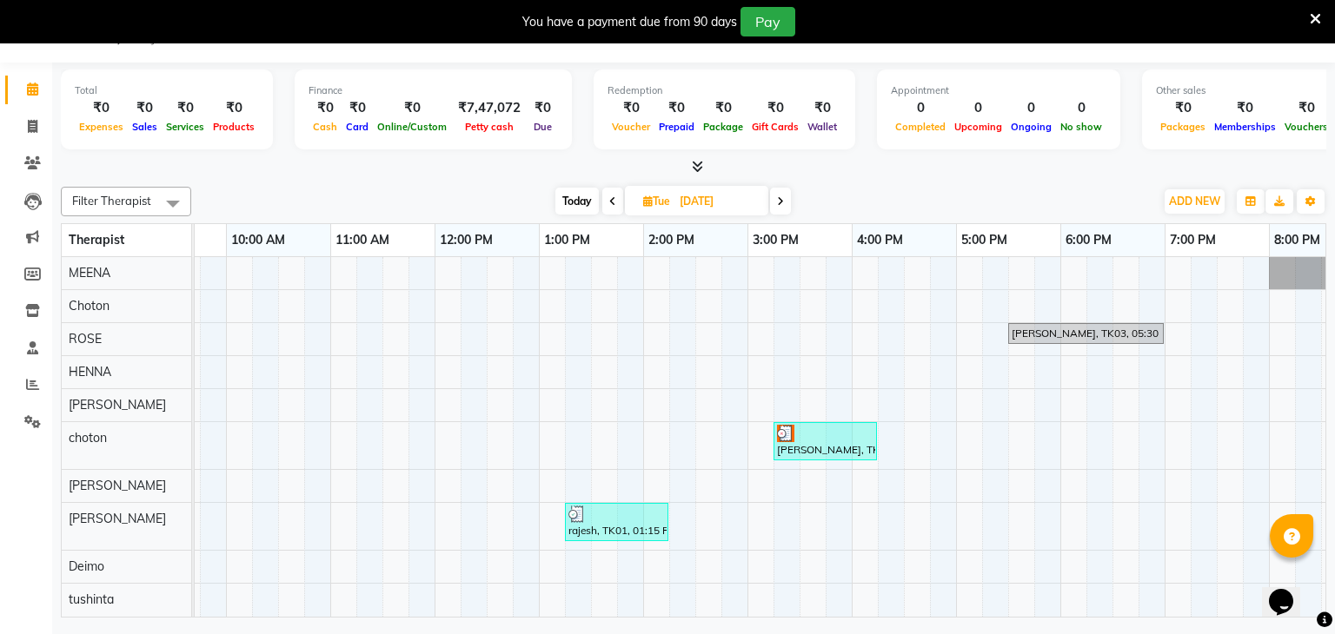
scroll to position [0, 291]
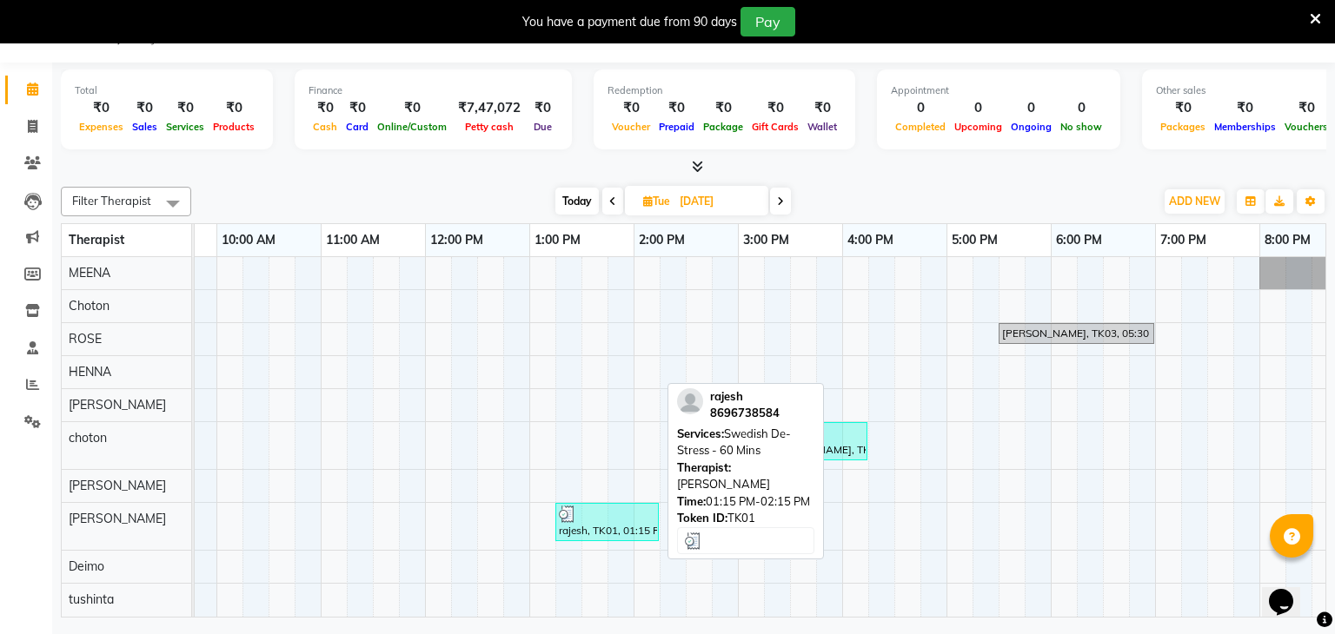
click at [611, 519] on div at bounding box center [607, 514] width 96 height 17
select select "3"
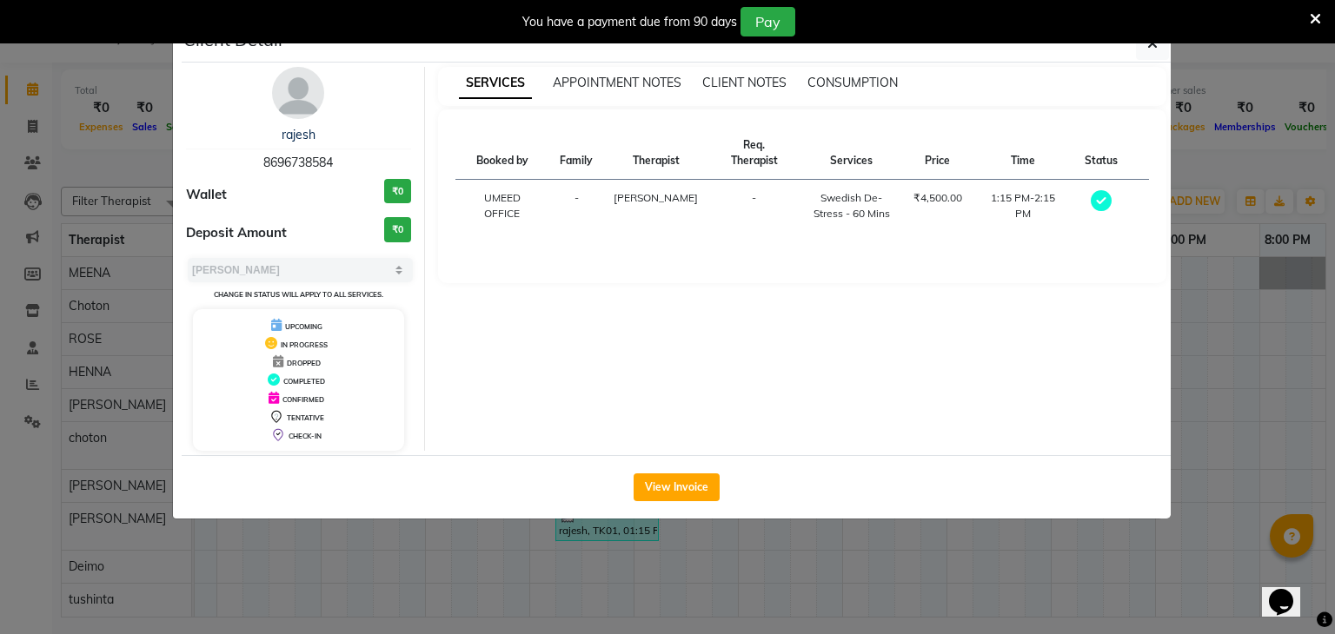
click at [1227, 307] on ngb-modal-window "Client Detail rajesh 8696738584 Wallet ₹0 Deposit Amount ₹0 Select MARK DONE UP…" at bounding box center [667, 317] width 1335 height 634
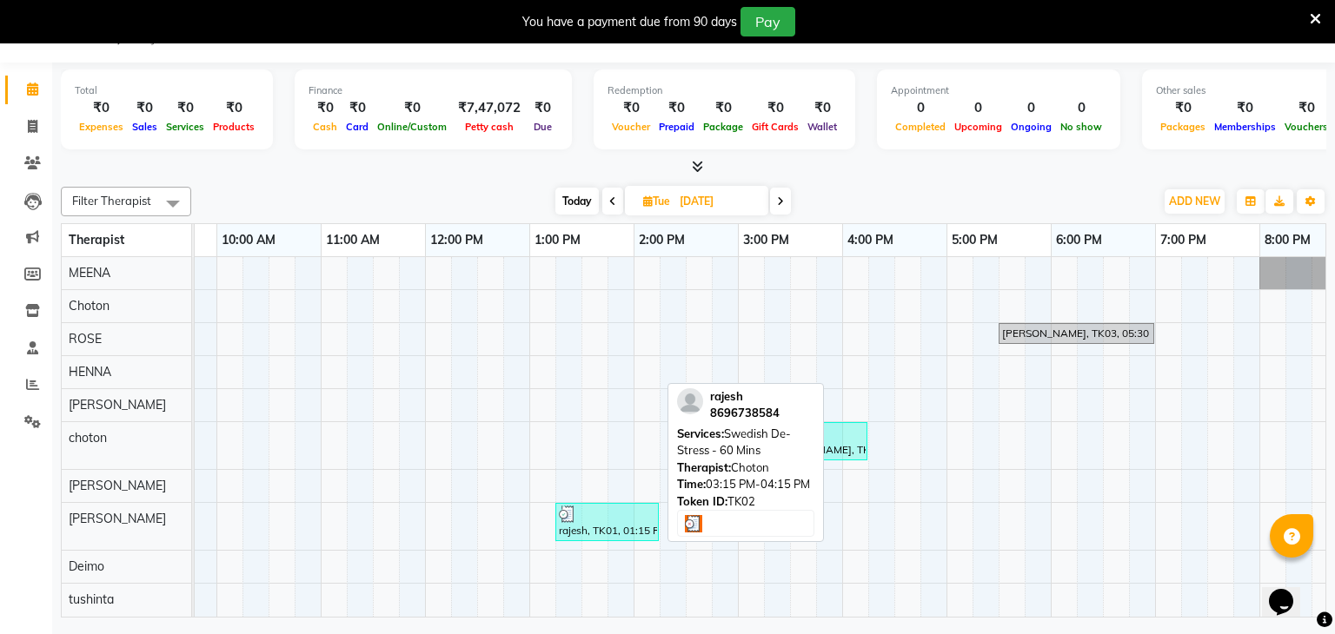
click at [860, 445] on div "[PERSON_NAME], TK02, 03:15 PM-04:15 PM, Swedish De-Stress - 60 Mins" at bounding box center [815, 441] width 100 height 33
select select "3"
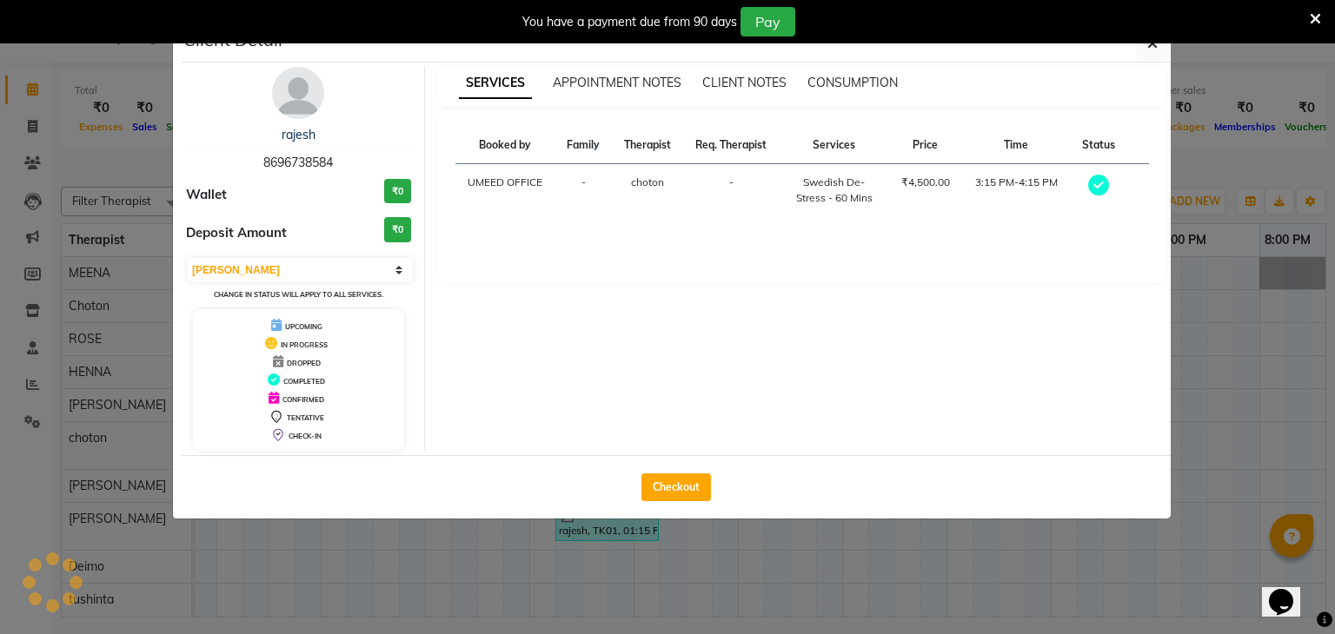
click at [1208, 336] on ngb-modal-window "Client Detail rajesh 8696738584 Wallet ₹0 Deposit Amount ₹0 Select MARK DONE UP…" at bounding box center [667, 317] width 1335 height 634
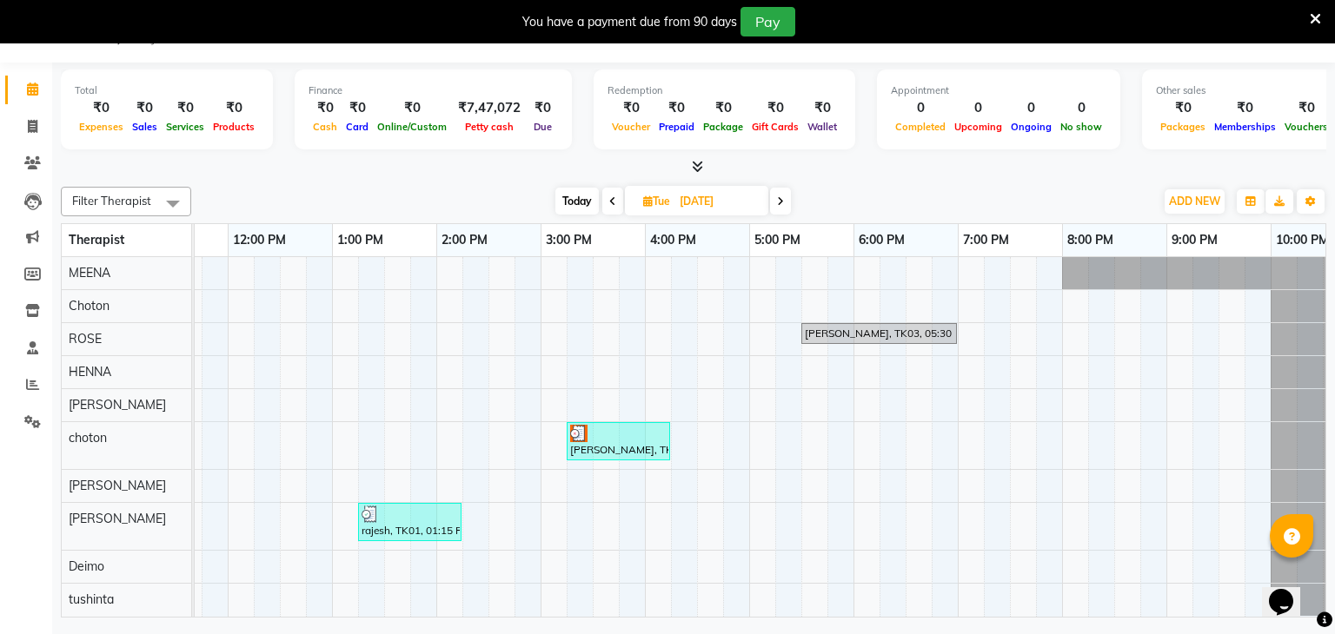
scroll to position [0, 0]
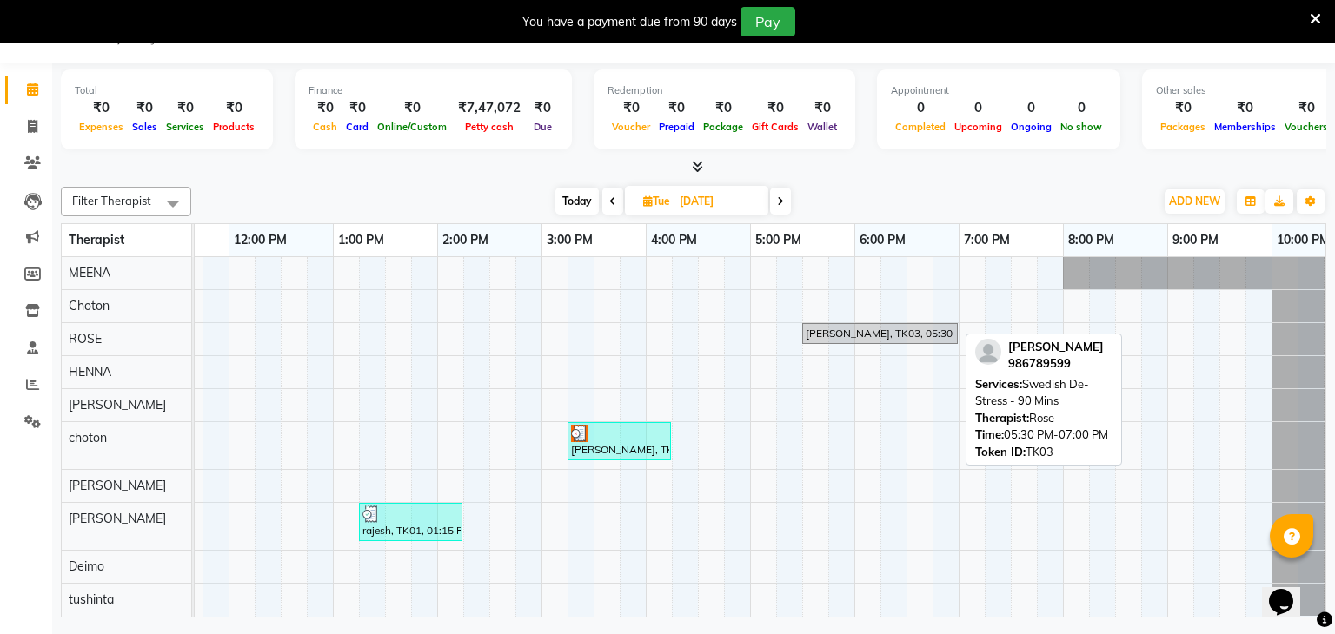
click at [870, 326] on div "[PERSON_NAME], TK03, 05:30 PM-07:00 PM, Swedish De-Stress - 90 Mins" at bounding box center [880, 334] width 152 height 16
select select "3"
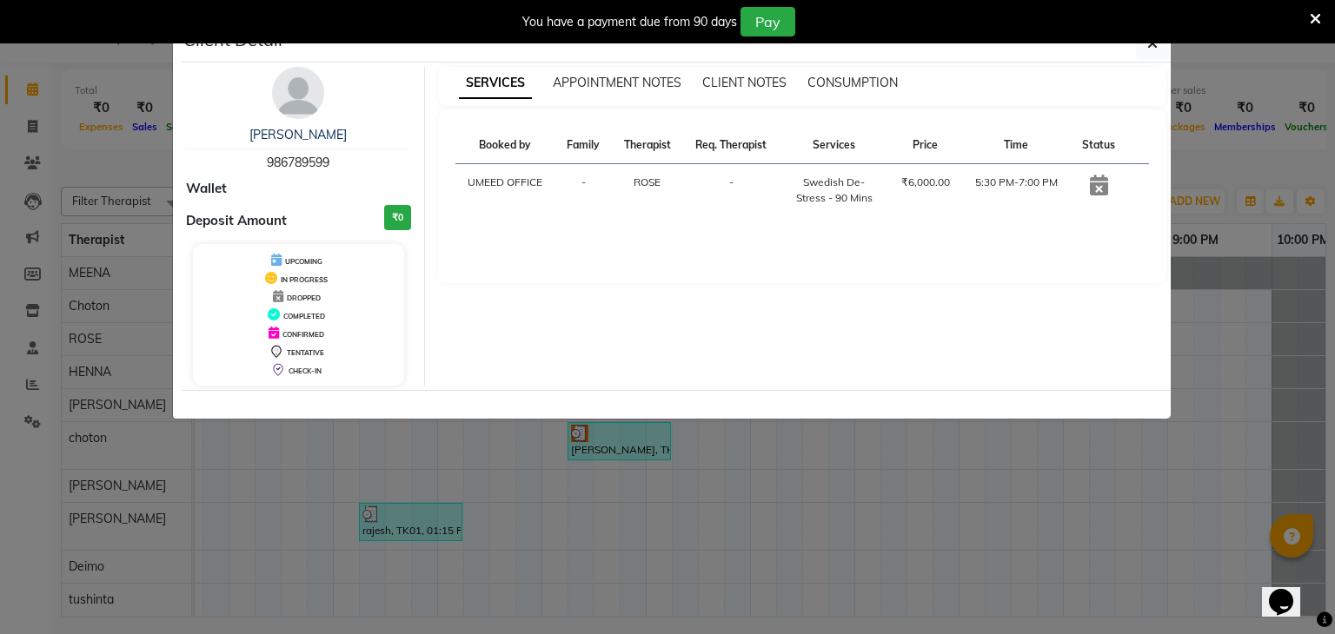
click at [984, 474] on ngb-modal-window "Client Detail JAI BHAUDT 986789599 Wallet Deposit Amount ₹0 UPCOMING IN PROGRES…" at bounding box center [667, 317] width 1335 height 634
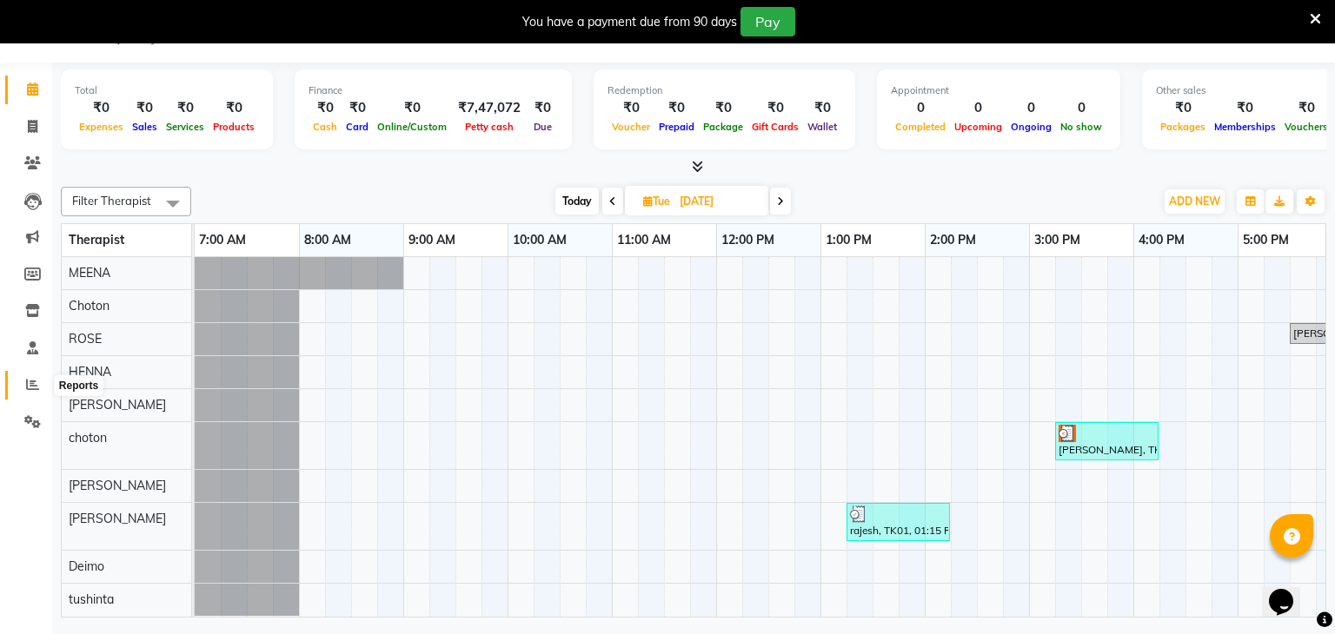
click at [34, 387] on icon at bounding box center [32, 384] width 13 height 13
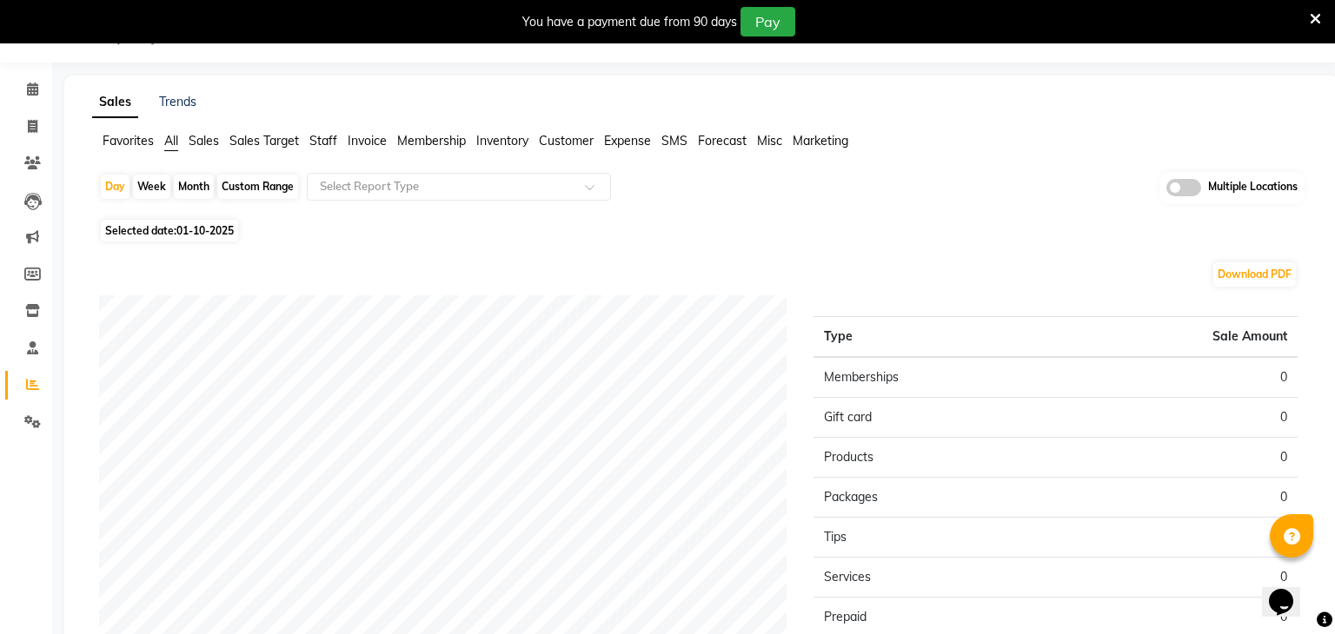
click at [215, 224] on span "01-10-2025" at bounding box center [204, 230] width 57 height 13
select select "10"
select select "2025"
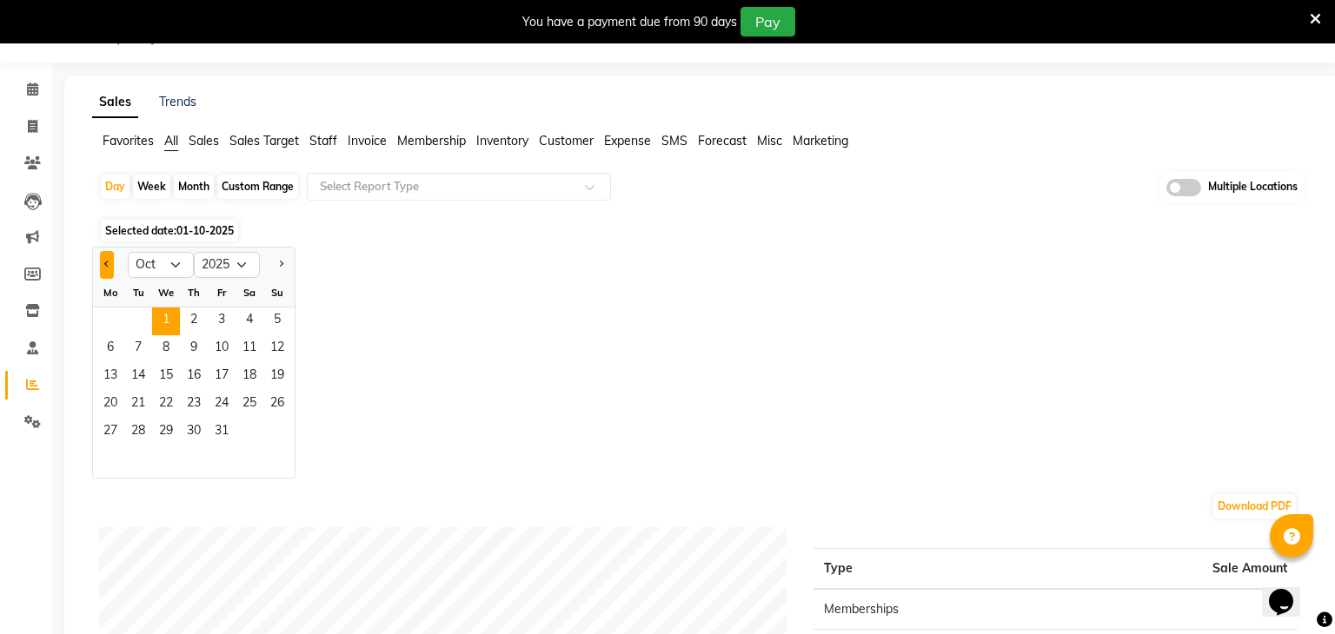
click at [106, 258] on button "Previous month" at bounding box center [107, 265] width 14 height 28
select select "9"
click at [134, 427] on span "30" at bounding box center [138, 433] width 28 height 28
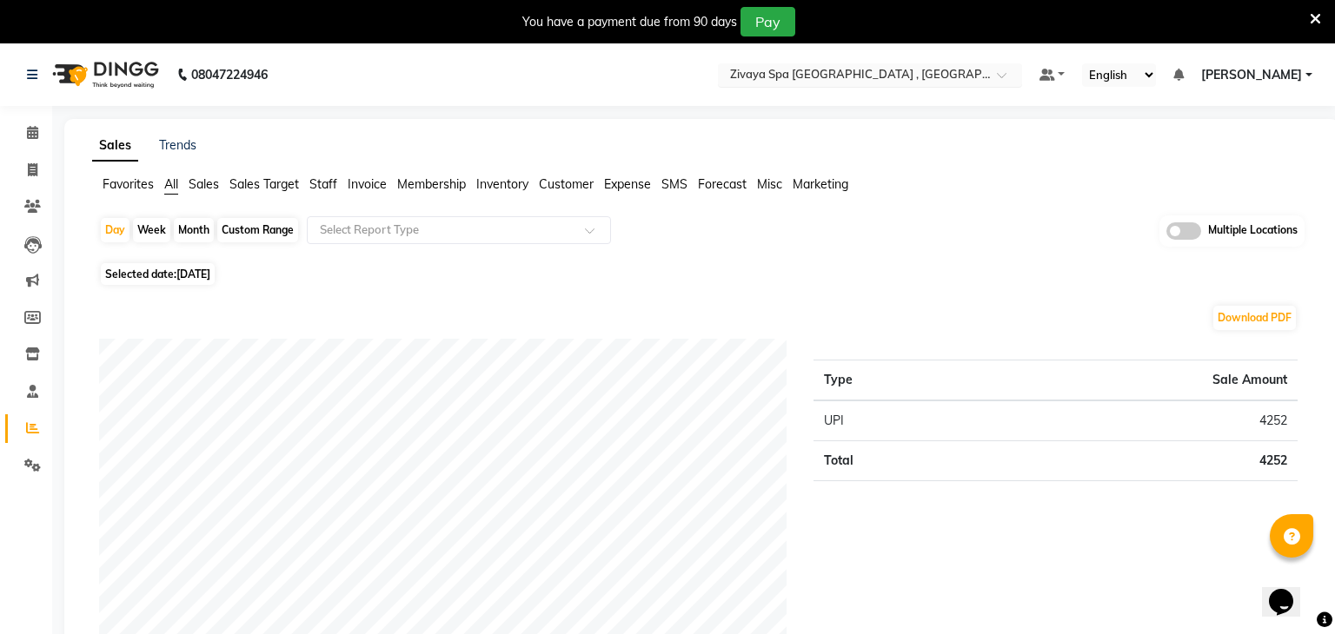
click at [835, 68] on input "text" at bounding box center [852, 76] width 252 height 17
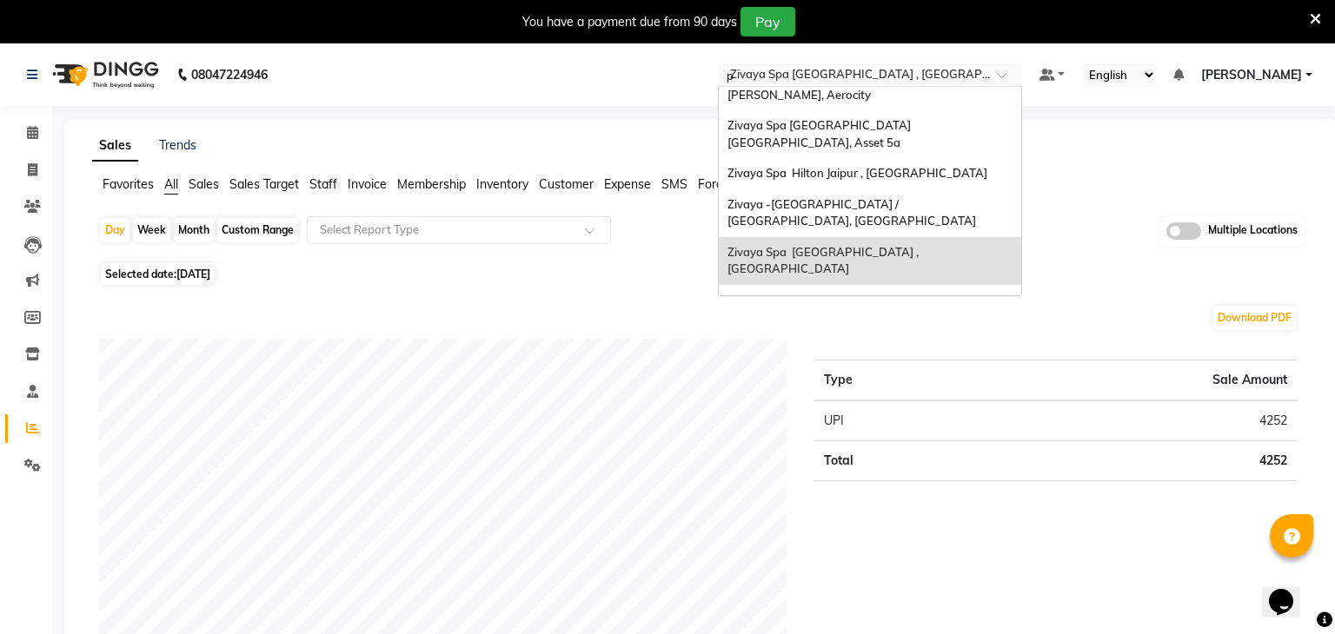
scroll to position [38, 0]
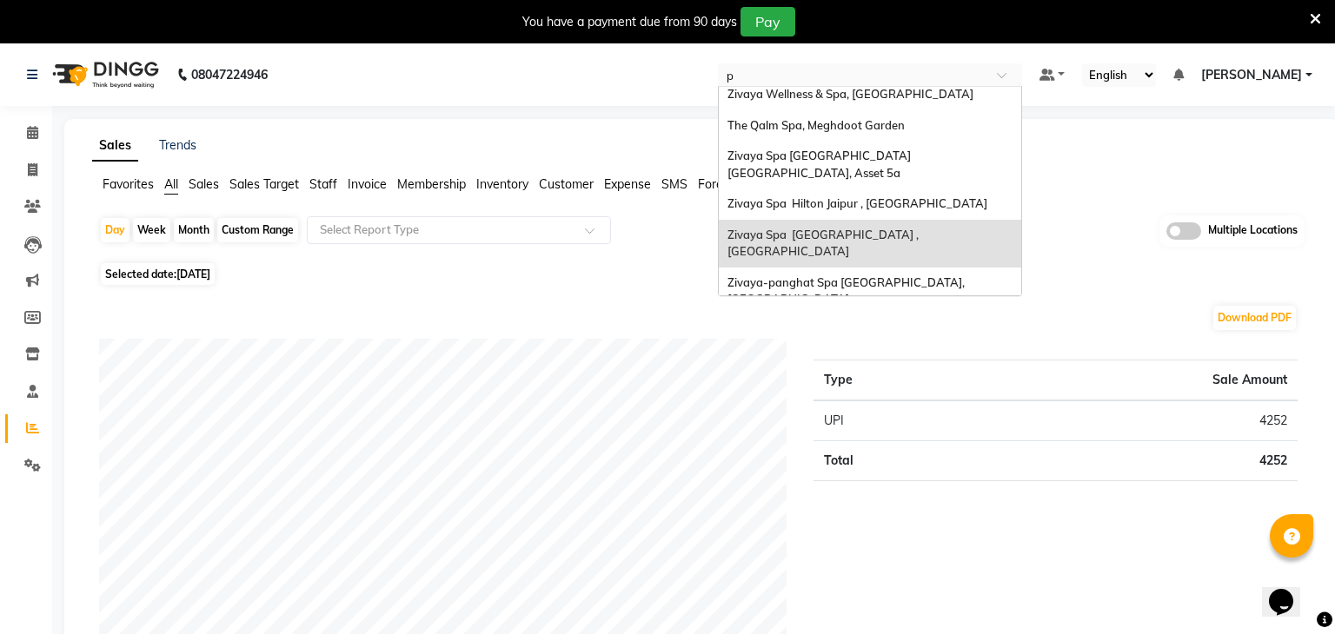
type input "pr"
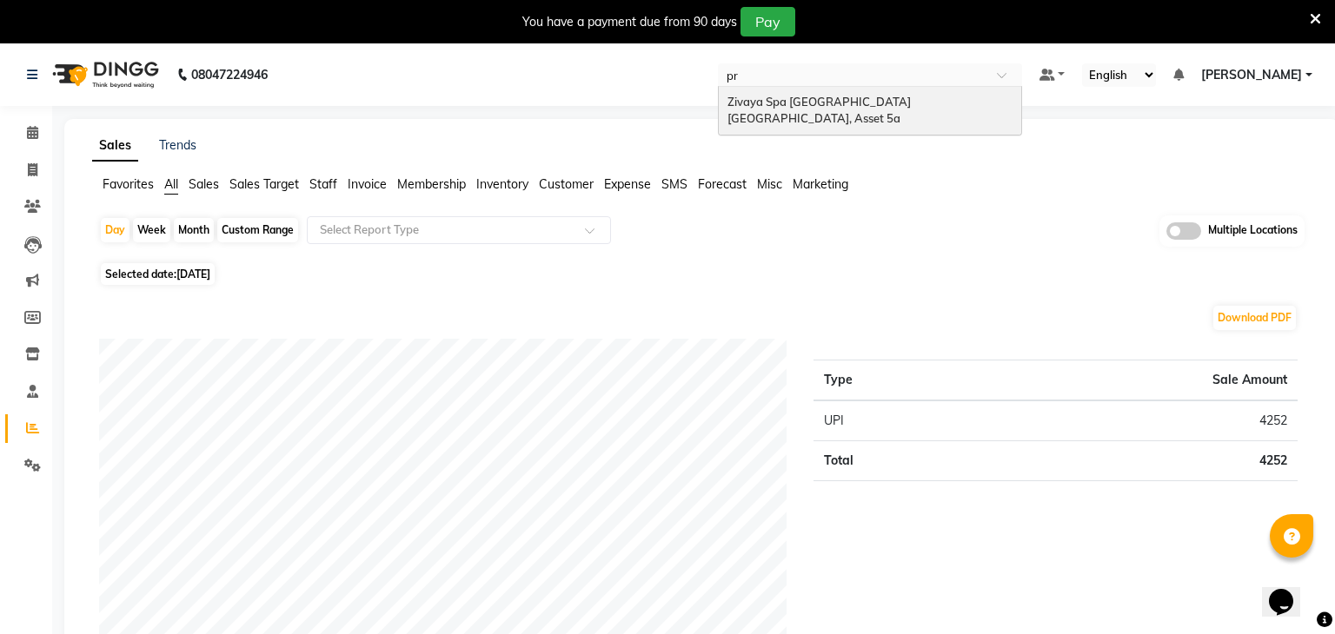
click at [828, 95] on span "Zivaya Spa Pride Plaza New Delhi, Asset 5a" at bounding box center [820, 110] width 186 height 31
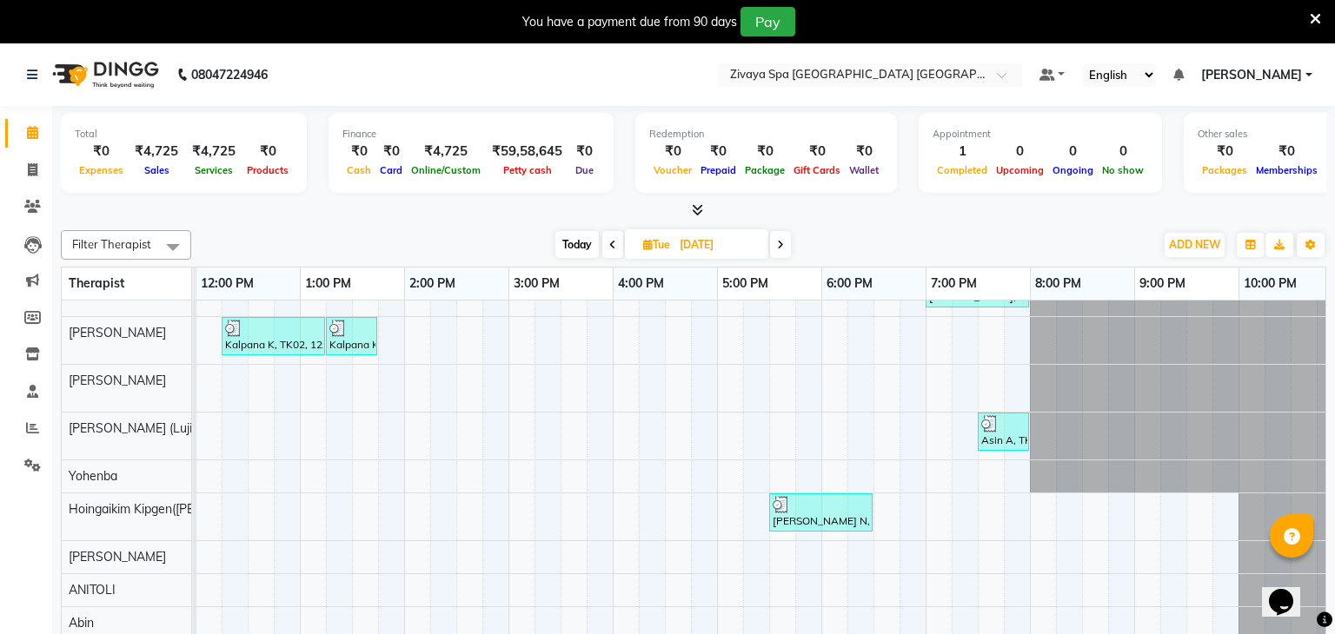
scroll to position [74, 0]
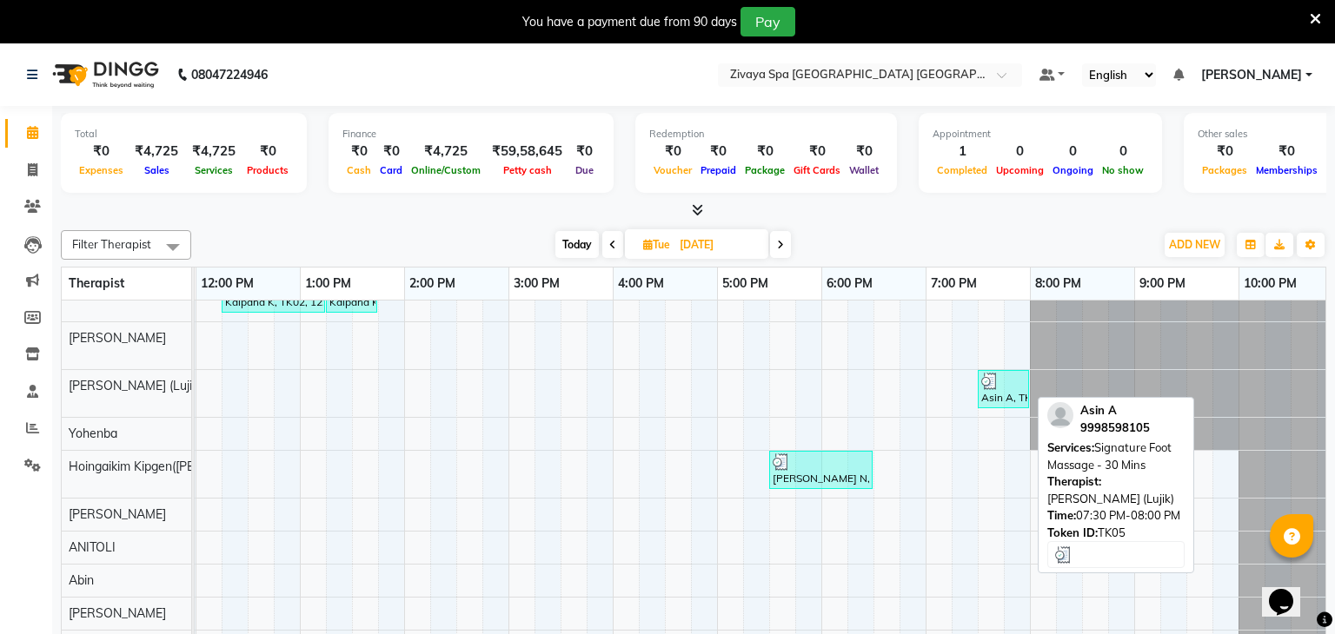
click at [1004, 394] on div "Asin A, TK05, 07:30 PM-08:00 PM, Signature Foot Massage - 30 Mins" at bounding box center [1003, 389] width 48 height 33
select select "3"
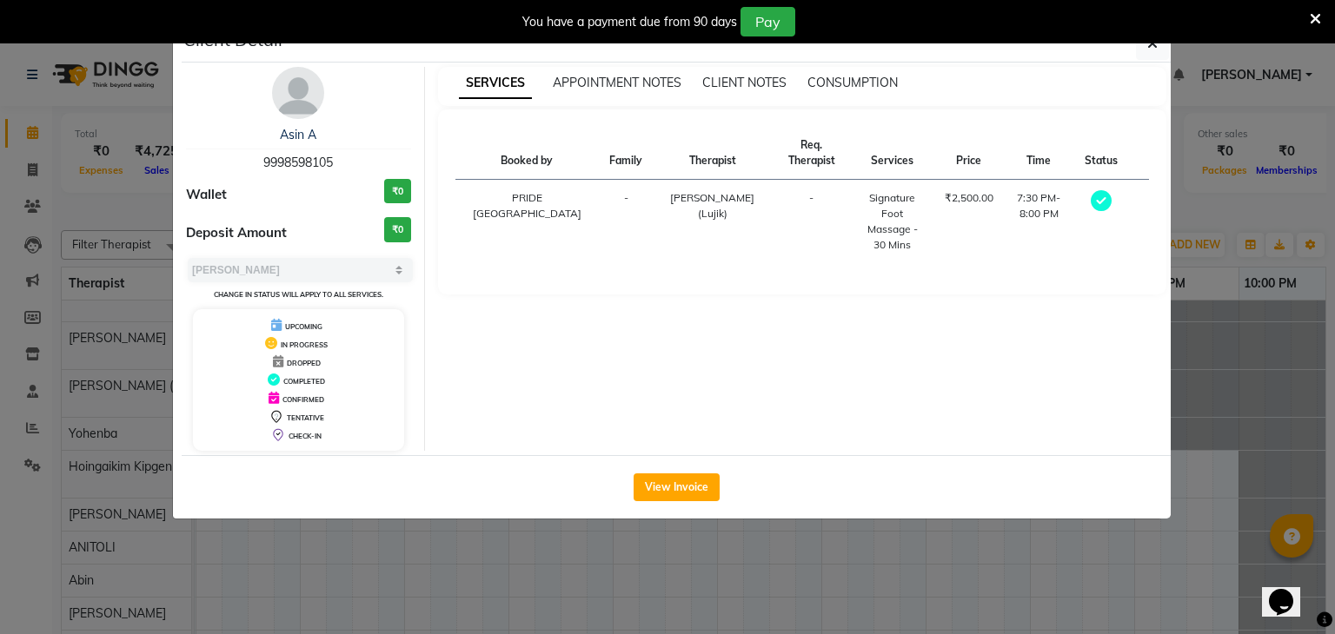
click at [982, 532] on ngb-modal-window "Client Detail Asin A 9998598105 Wallet ₹0 Deposit Amount ₹0 Select MARK DONE UP…" at bounding box center [667, 317] width 1335 height 634
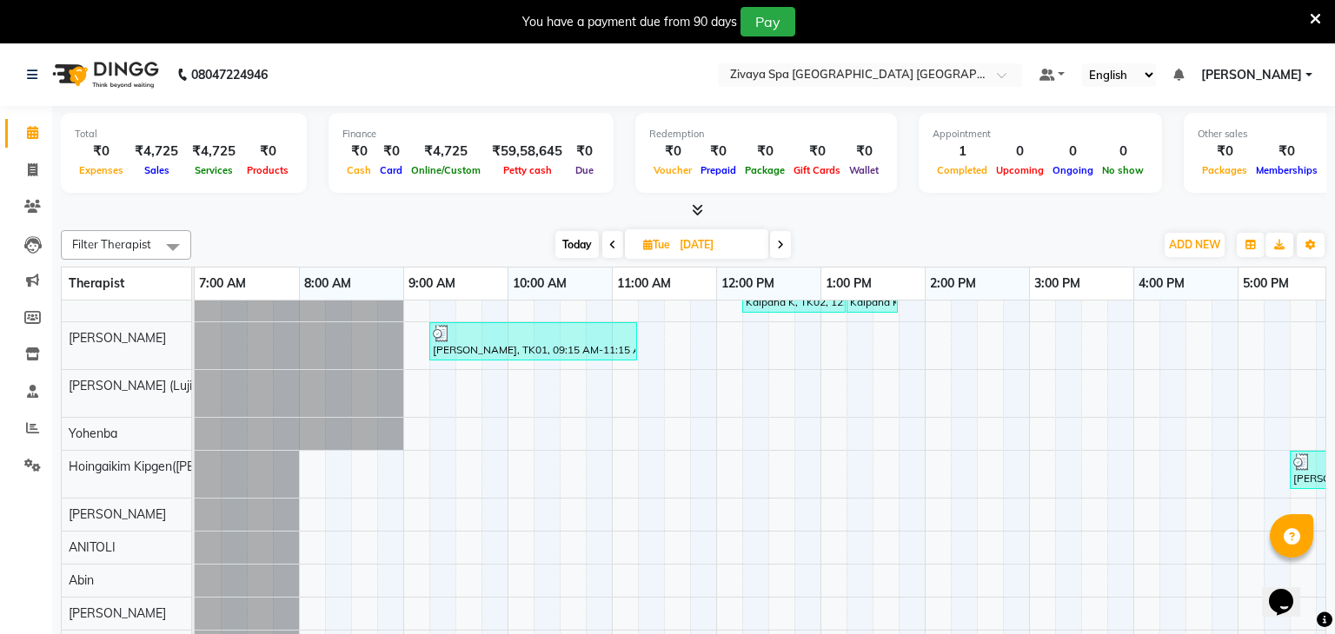
scroll to position [0, 537]
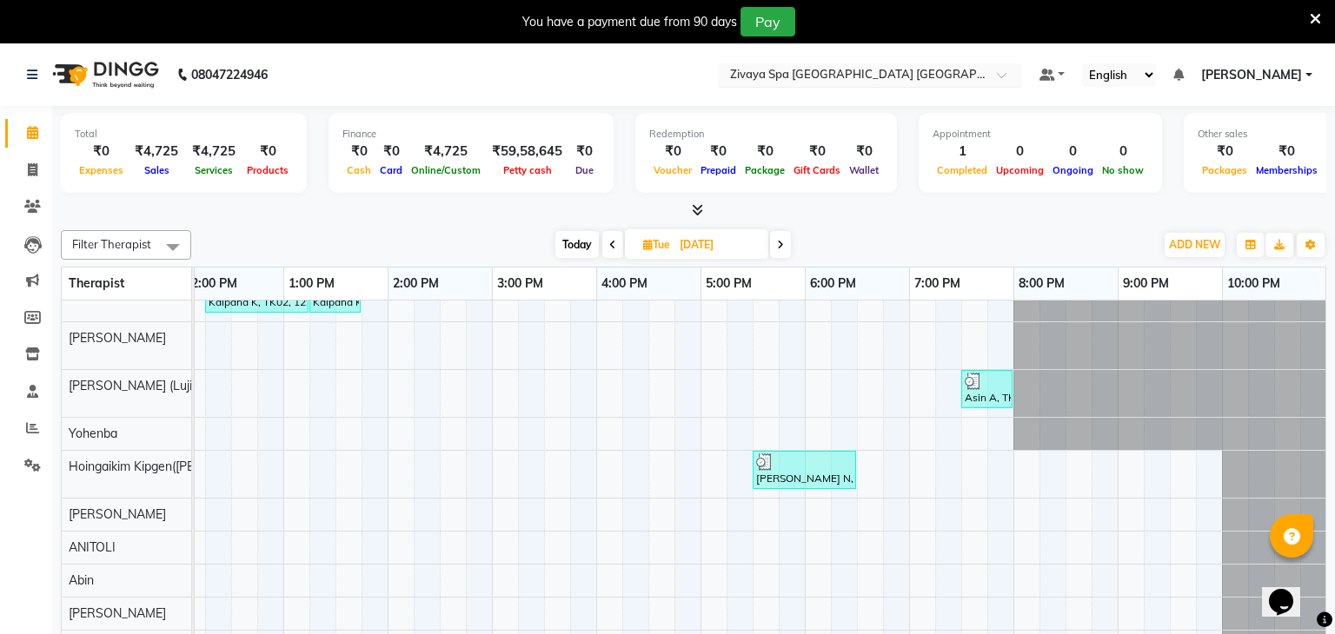
click at [822, 71] on input "text" at bounding box center [852, 76] width 252 height 17
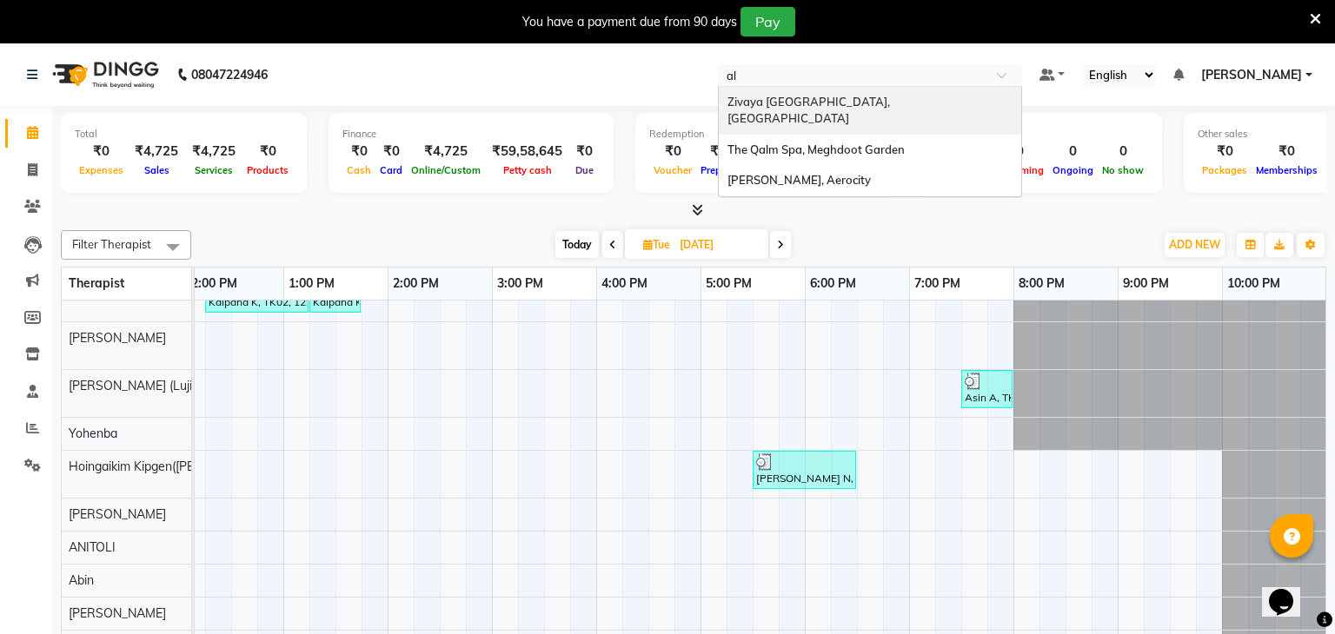
scroll to position [0, 0]
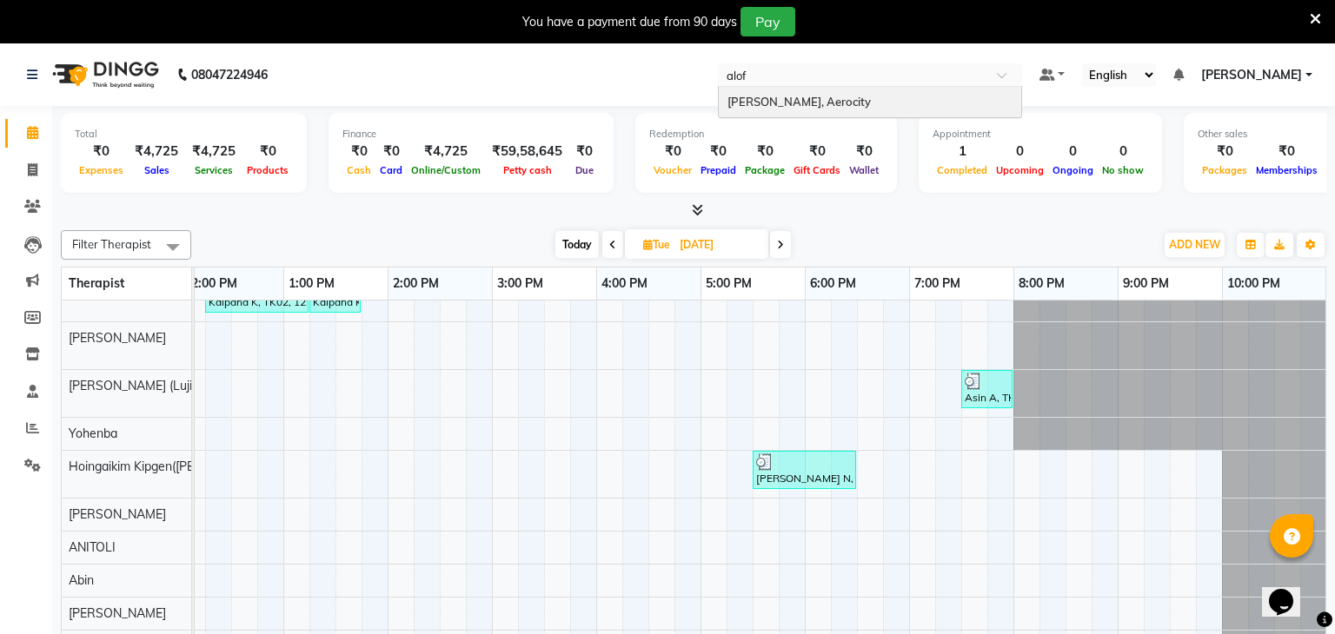
type input "aloft"
click at [825, 102] on span "[PERSON_NAME], Aerocity" at bounding box center [798, 102] width 143 height 14
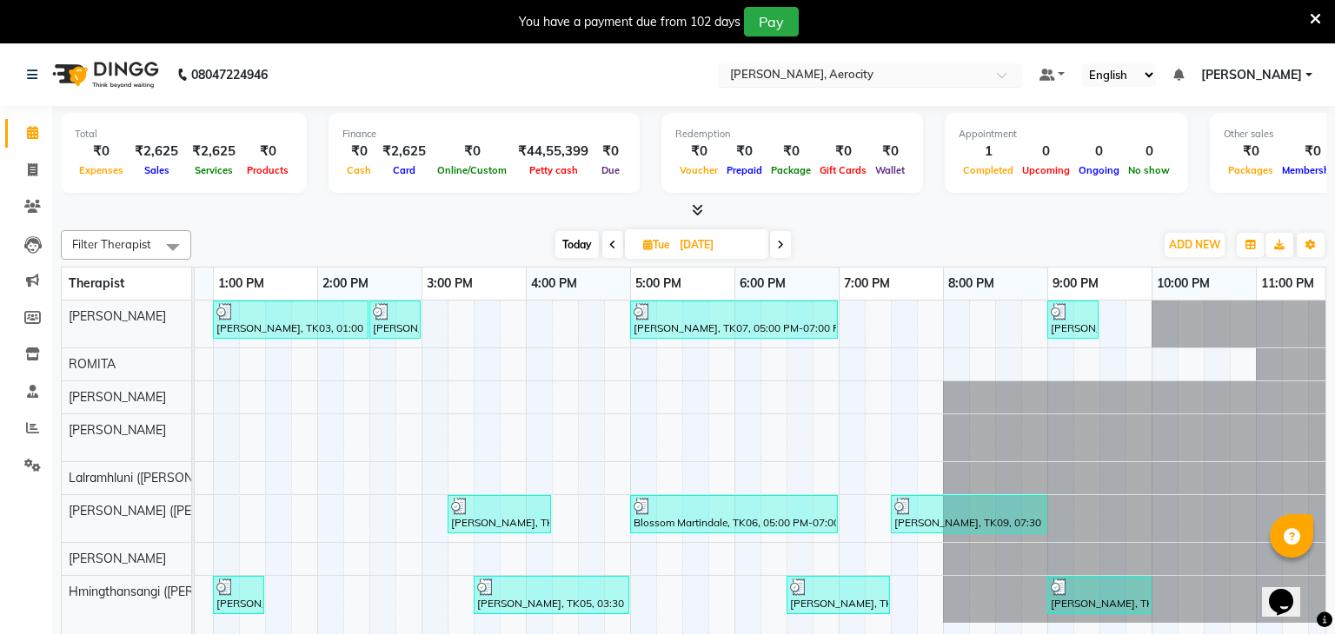
click at [869, 70] on input "text" at bounding box center [852, 76] width 252 height 17
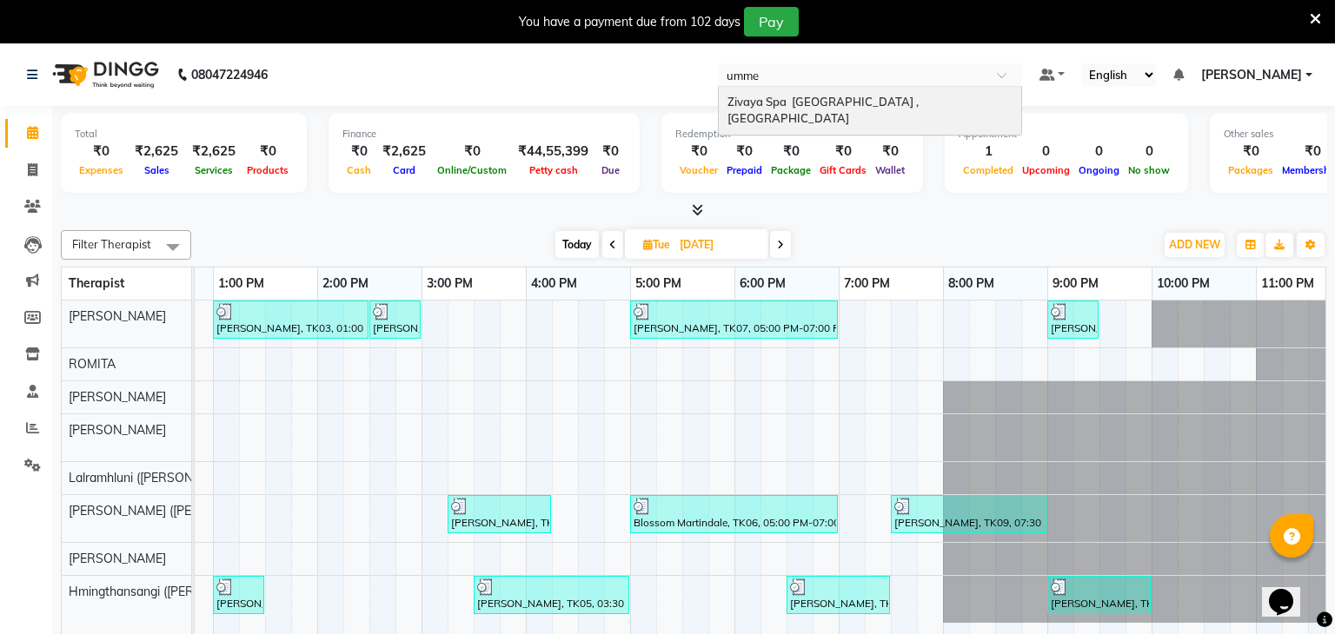
type input "ummed"
click at [863, 89] on div "Zivaya Spa [GEOGRAPHIC_DATA] , [GEOGRAPHIC_DATA]" at bounding box center [870, 111] width 302 height 48
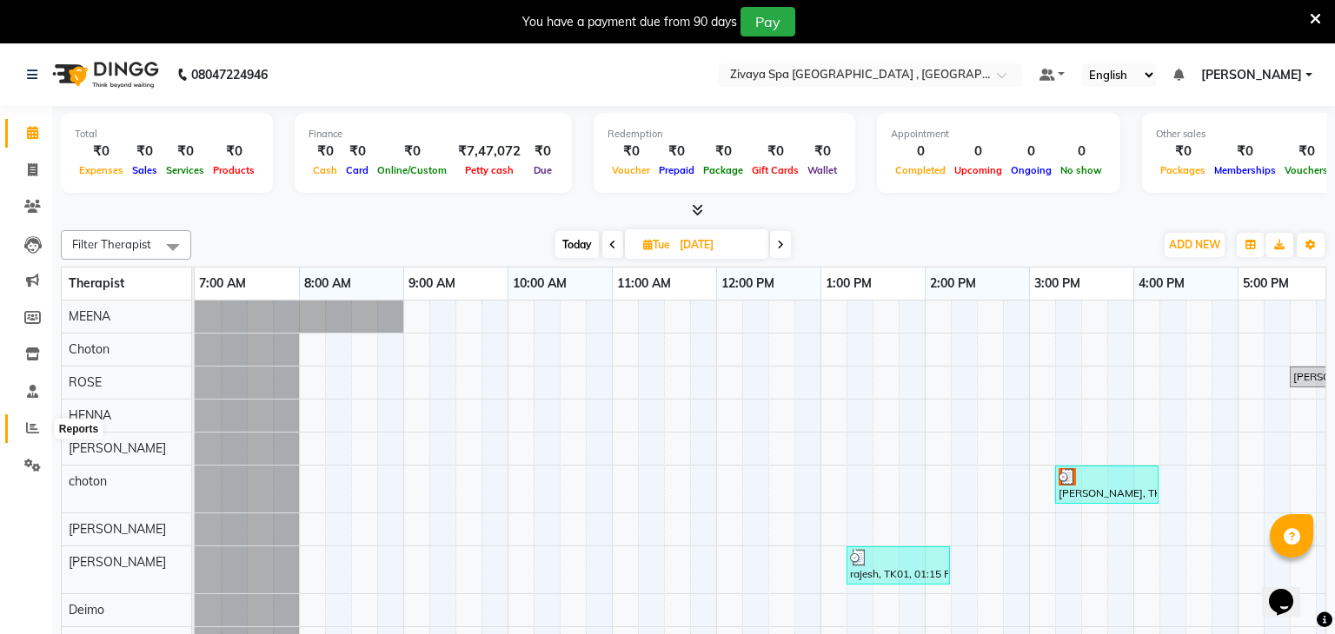
click at [26, 434] on icon at bounding box center [32, 427] width 13 height 13
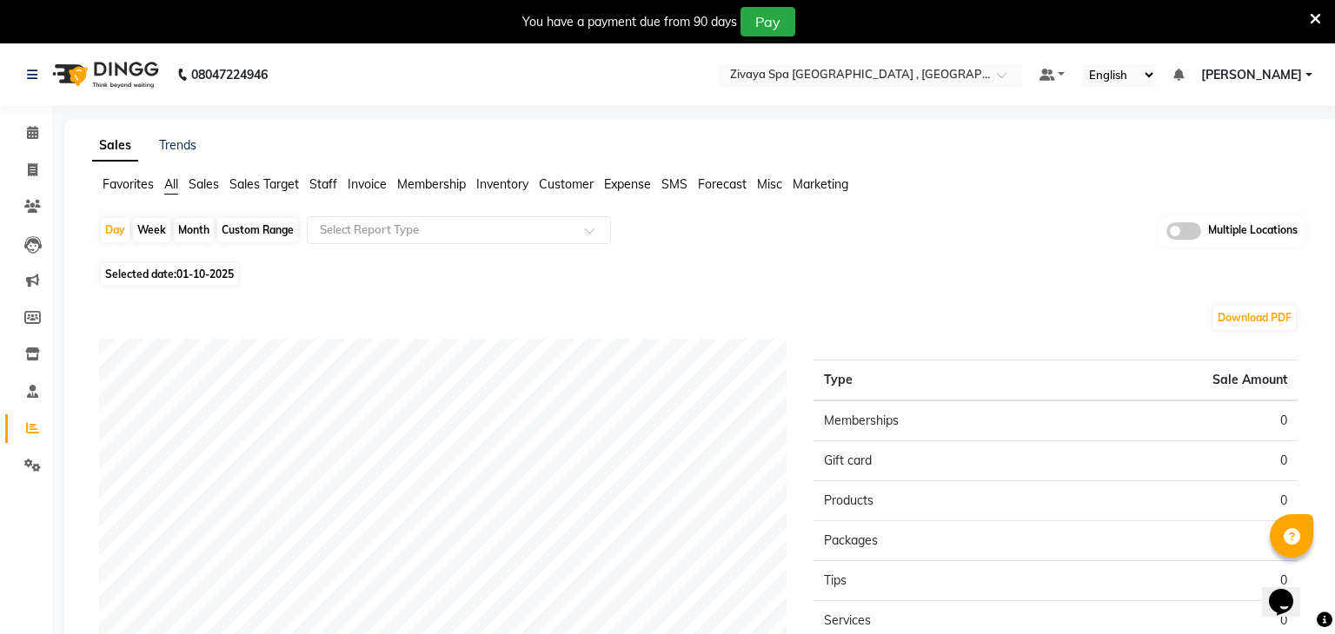
click at [223, 280] on span "01-10-2025" at bounding box center [204, 274] width 57 height 13
select select "10"
select select "2025"
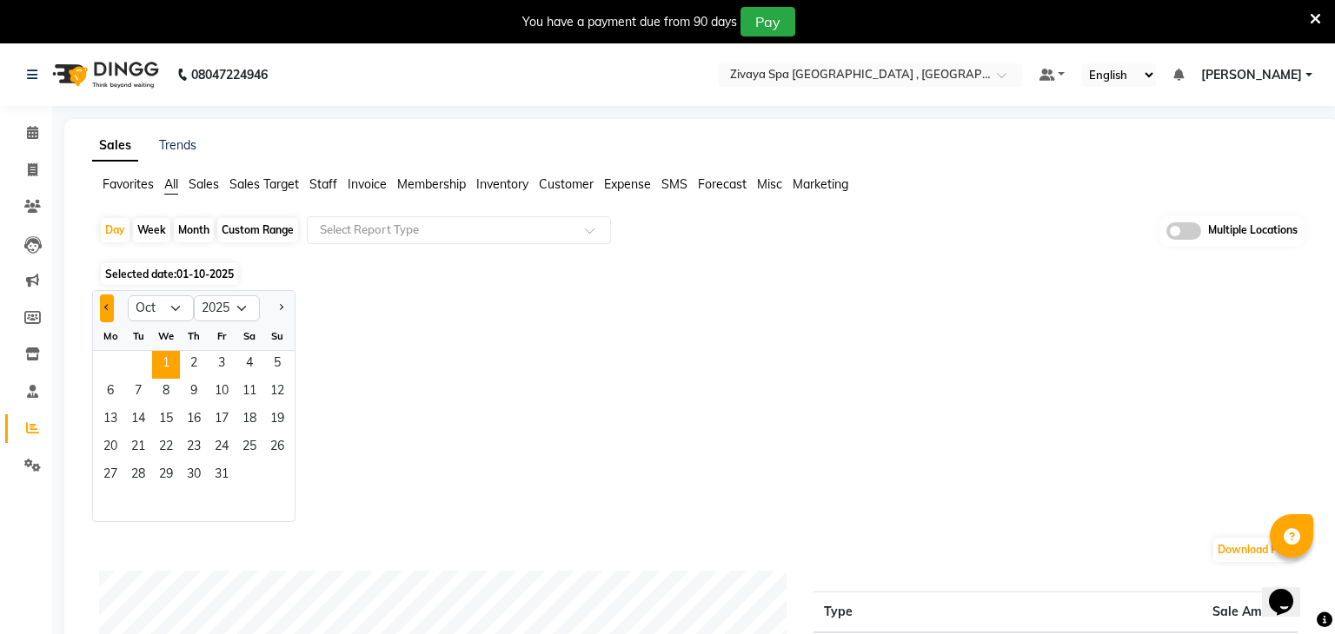
click at [106, 311] on button "Previous month" at bounding box center [107, 309] width 14 height 28
select select "9"
click at [134, 472] on span "30" at bounding box center [138, 476] width 28 height 28
